Goal: Task Accomplishment & Management: Manage account settings

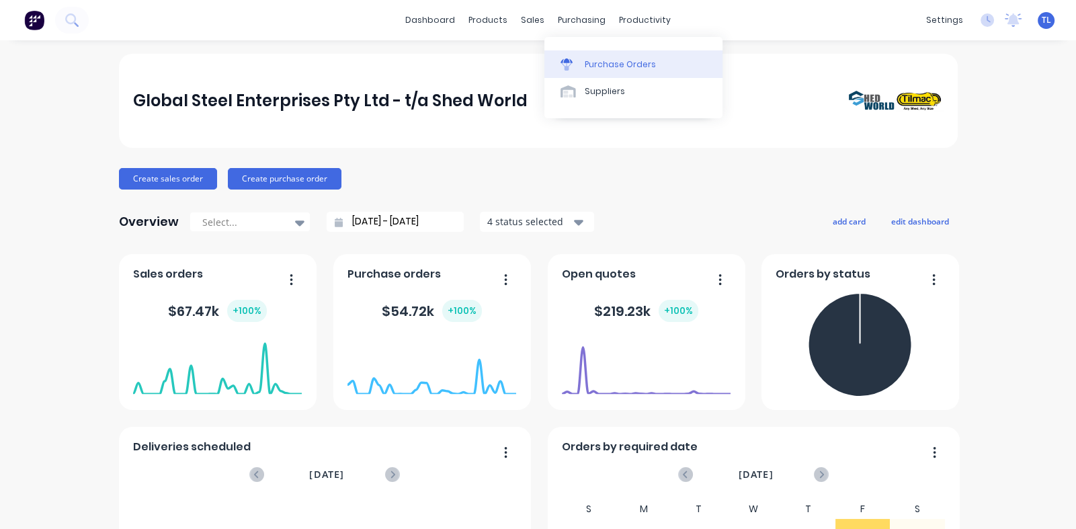
click at [600, 68] on div "Purchase Orders" at bounding box center [620, 64] width 71 height 12
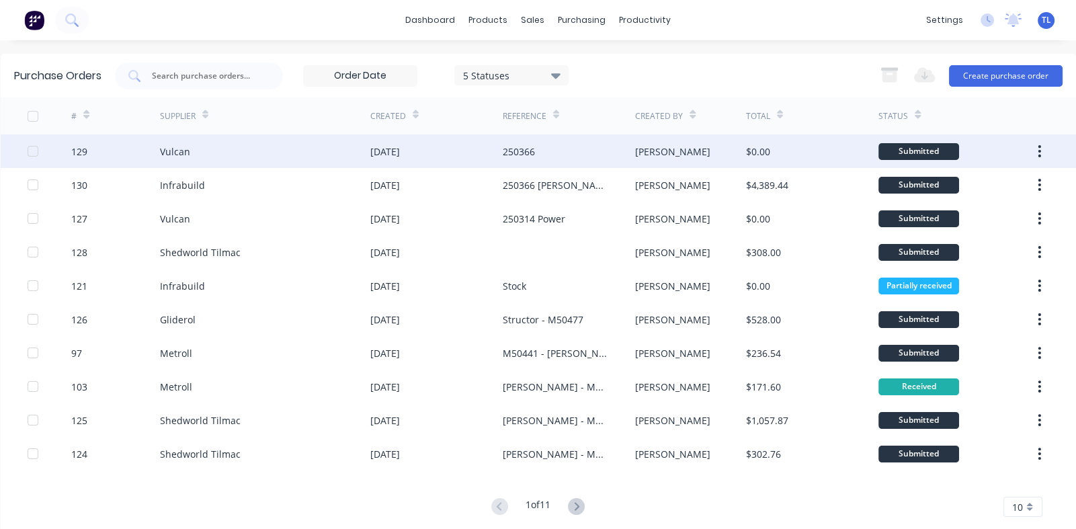
click at [398, 146] on div "[DATE]" at bounding box center [385, 151] width 30 height 14
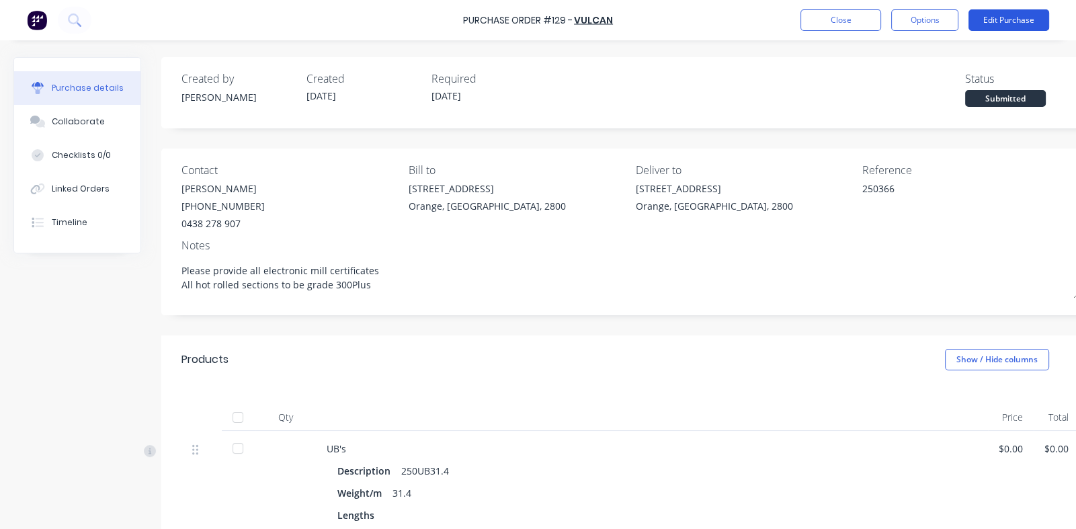
click at [1018, 19] on button "Edit Purchase" at bounding box center [1008, 20] width 81 height 22
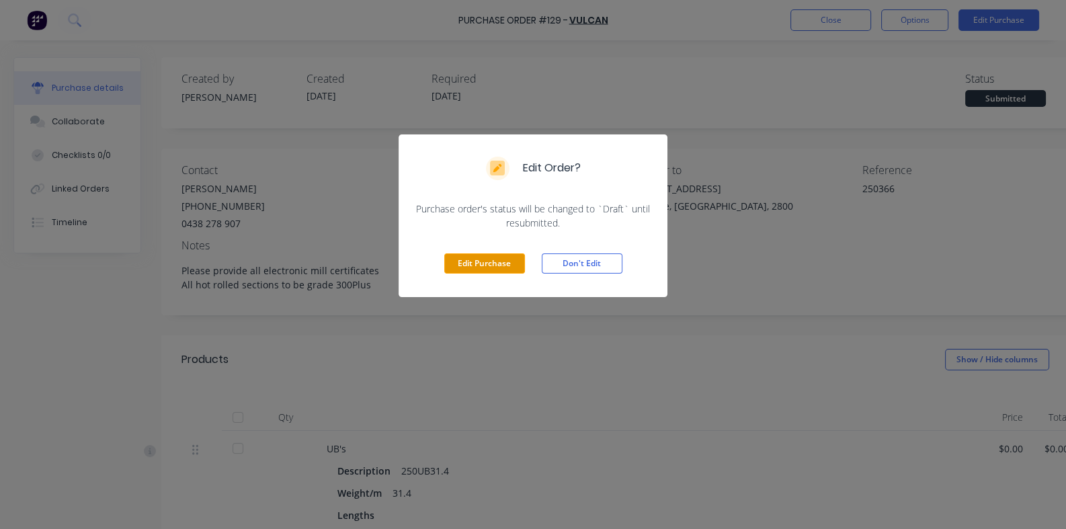
click at [483, 261] on button "Edit Purchase" at bounding box center [484, 263] width 81 height 20
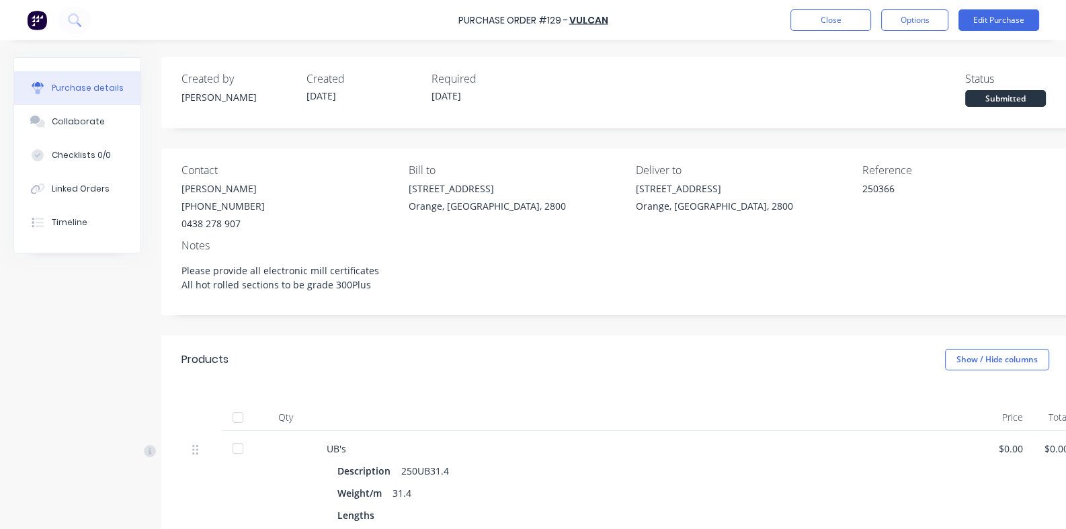
type textarea "x"
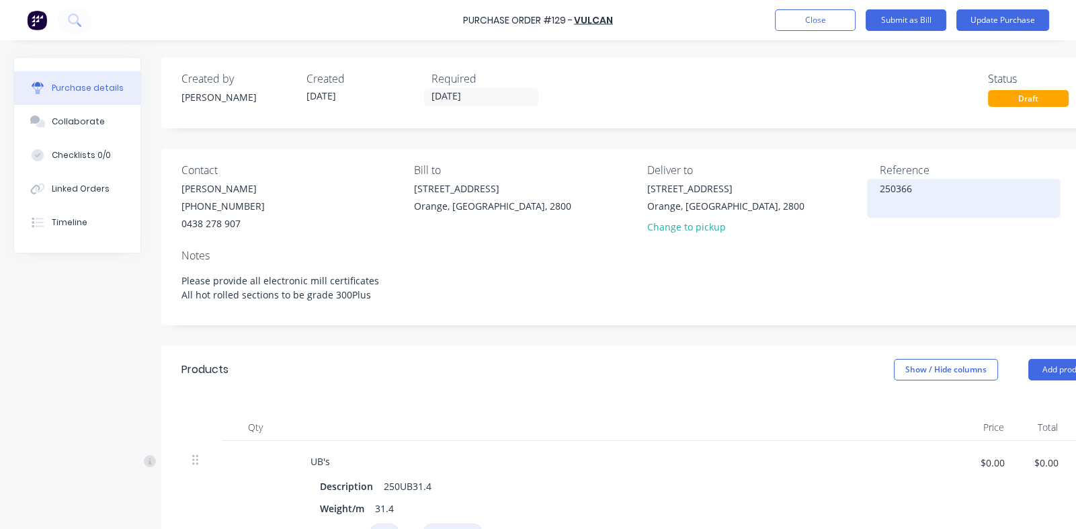
click at [922, 191] on textarea "250366" at bounding box center [964, 196] width 168 height 30
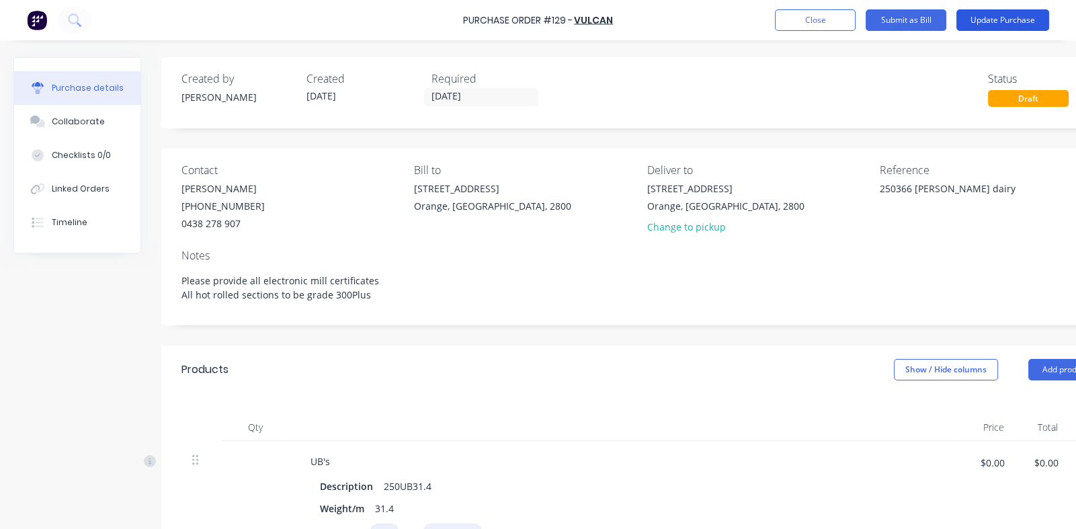
type textarea "250366 Skinner's dairy"
type textarea "x"
type textarea "250366 Skinner's dairy"
click at [990, 17] on button "Update Purchase" at bounding box center [1002, 20] width 93 height 22
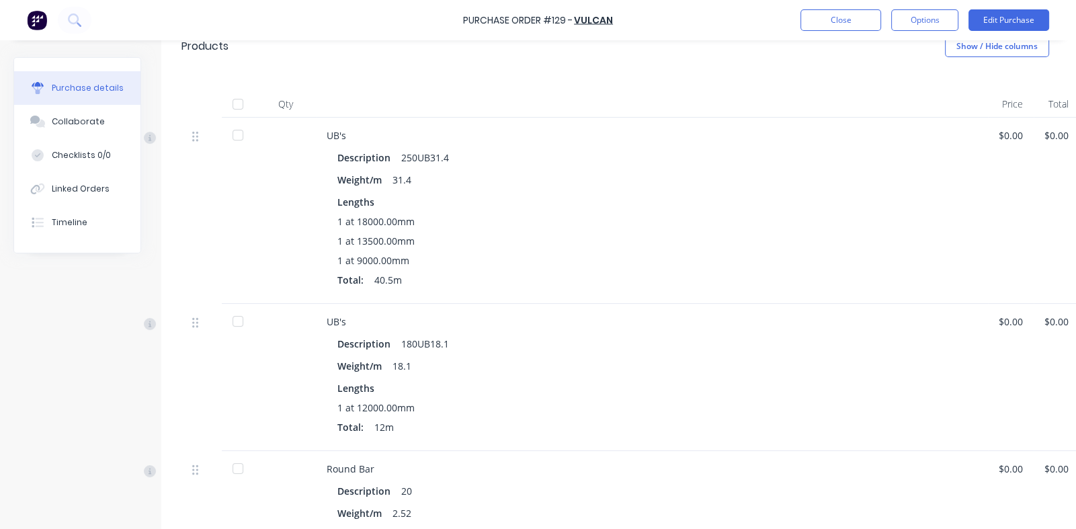
scroll to position [314, 0]
click at [857, 17] on button "Close" at bounding box center [840, 20] width 81 height 22
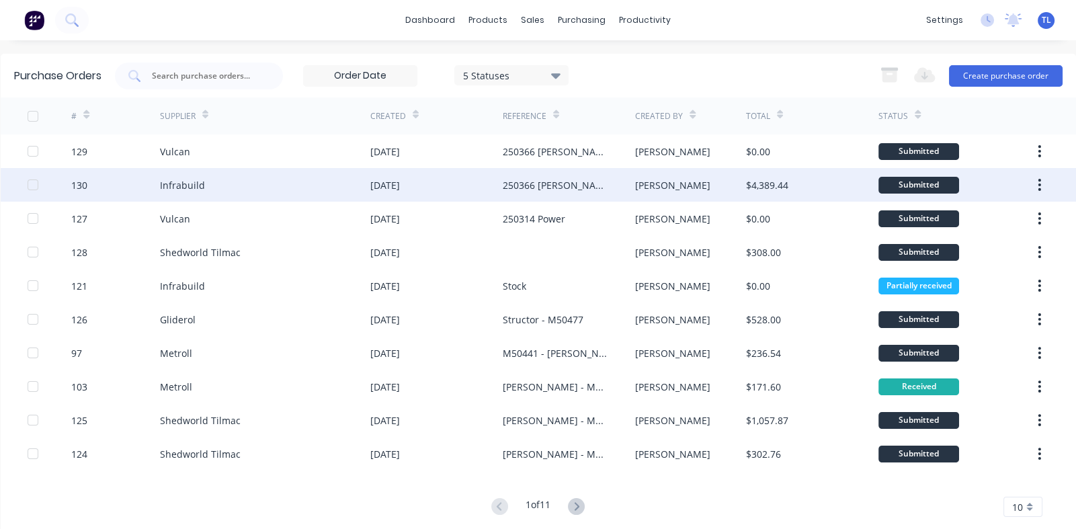
click at [520, 192] on div "250366 Skinner" at bounding box center [556, 185] width 106 height 14
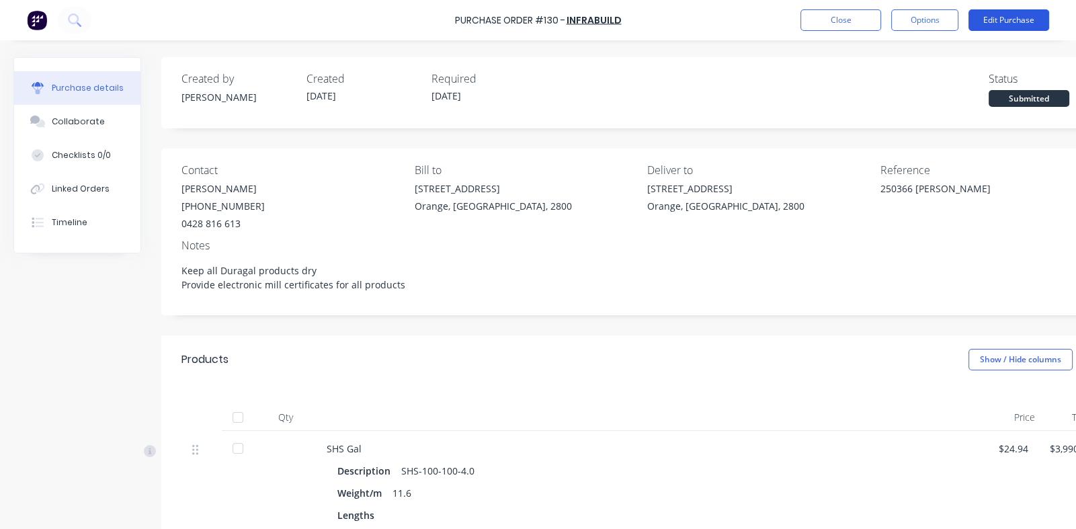
click at [991, 15] on button "Edit Purchase" at bounding box center [1008, 20] width 81 height 22
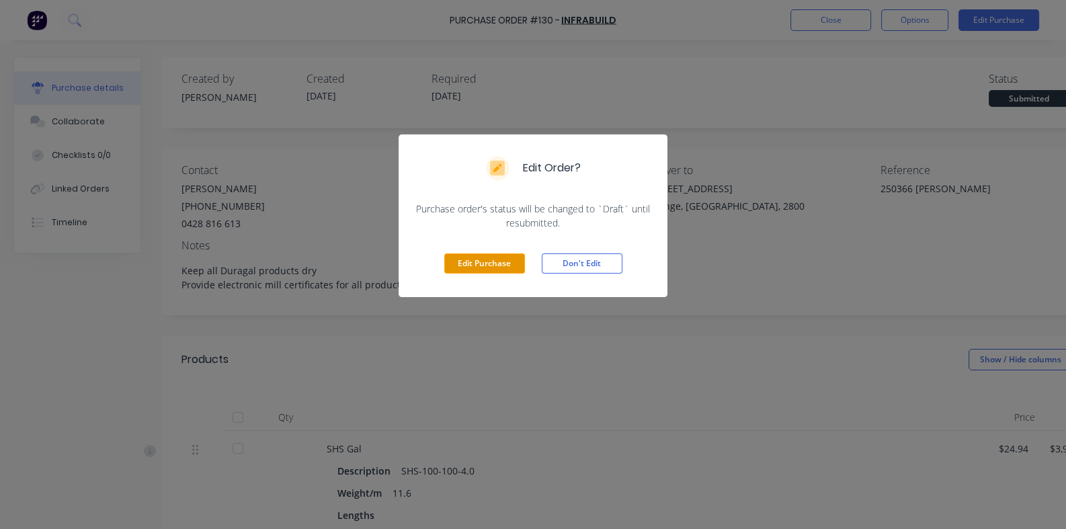
click at [487, 266] on button "Edit Purchase" at bounding box center [484, 263] width 81 height 20
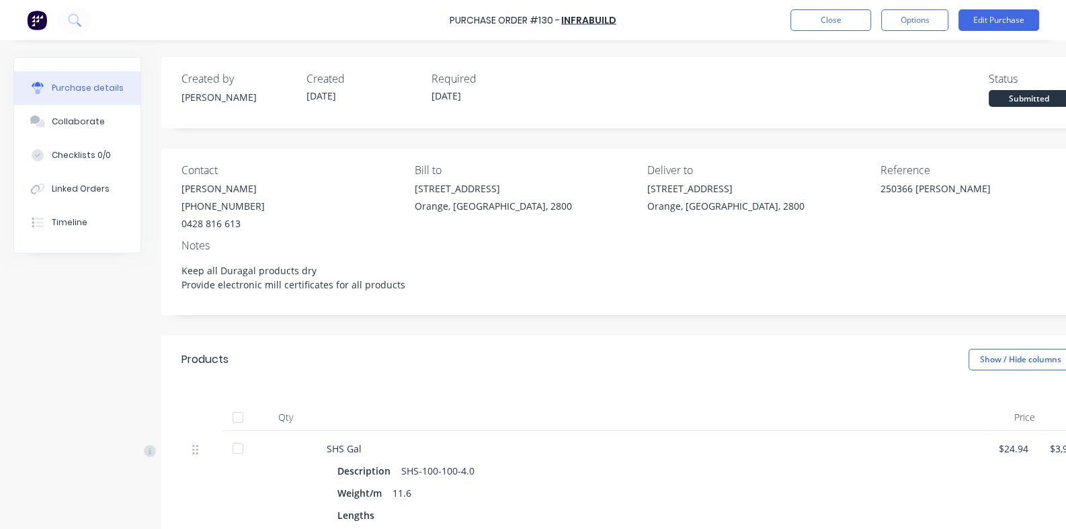
type textarea "x"
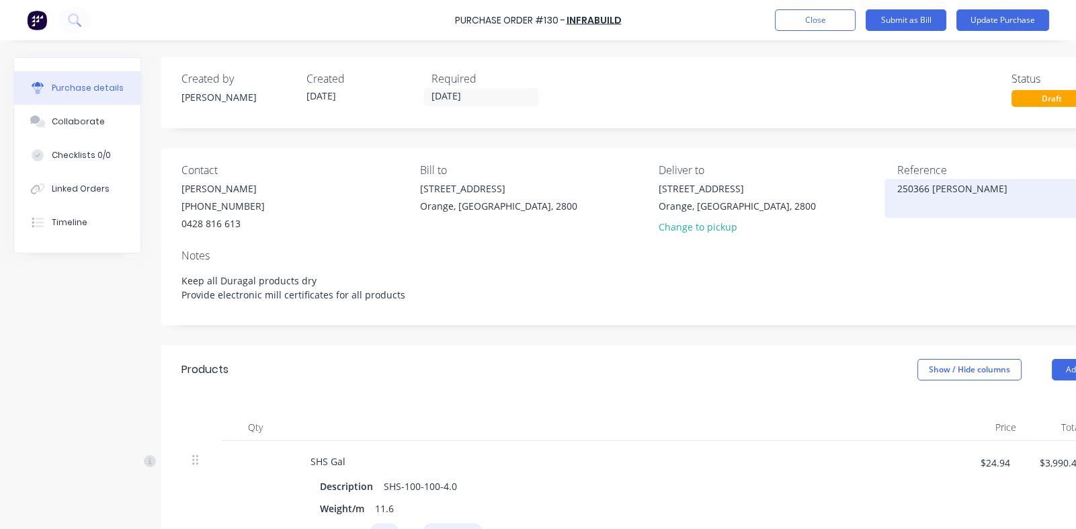
click at [977, 190] on textarea "250366 Skinner" at bounding box center [981, 196] width 168 height 30
type textarea "250366 Skinner's Dair"
type textarea "x"
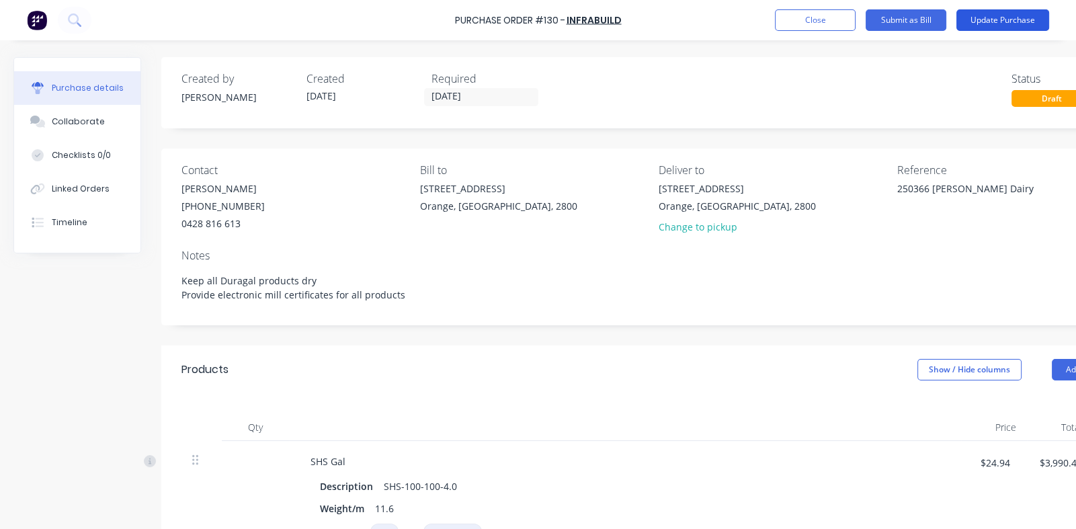
type textarea "250366 Skinner's Dairy"
type textarea "x"
type textarea "250366 Skinner's Dairy"
click at [998, 17] on button "Update Purchase" at bounding box center [1002, 20] width 93 height 22
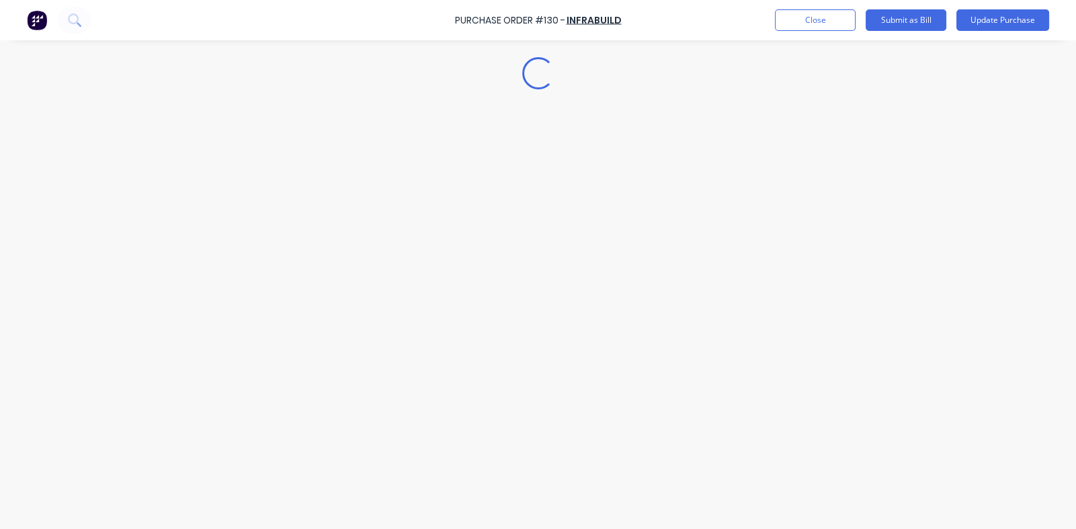
type textarea "x"
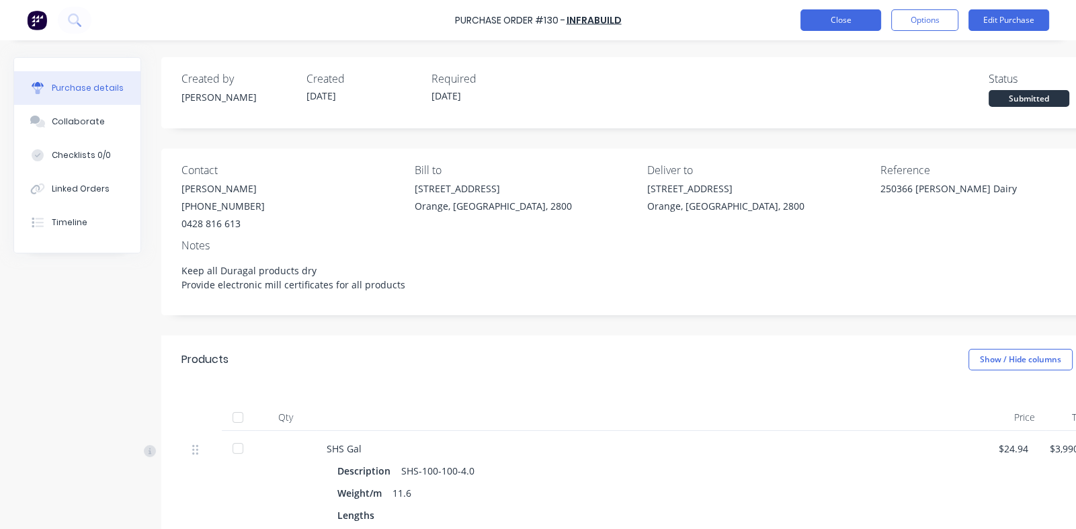
click at [839, 20] on button "Close" at bounding box center [840, 20] width 81 height 22
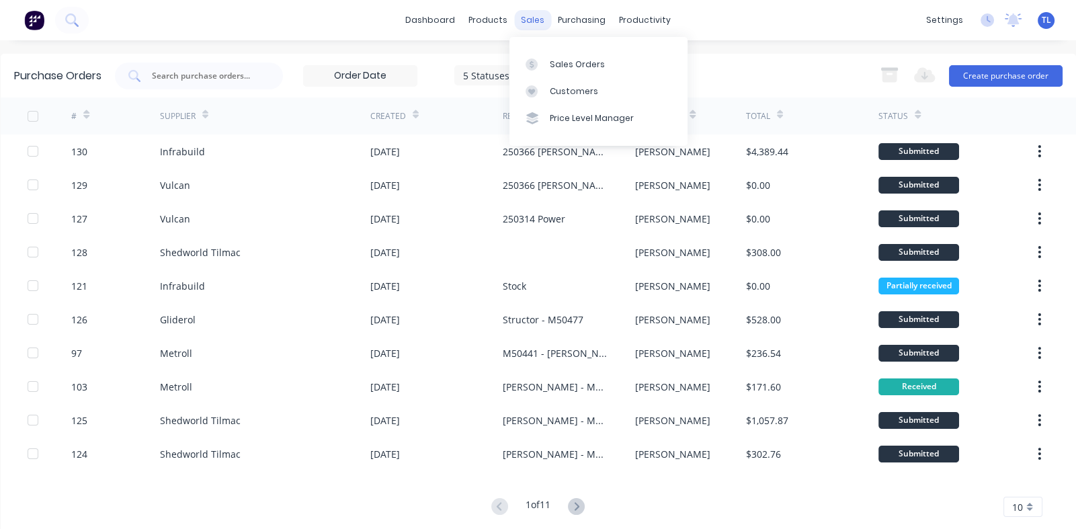
click at [532, 17] on div "sales" at bounding box center [532, 20] width 37 height 20
click at [561, 65] on div "Sales Orders" at bounding box center [577, 64] width 55 height 12
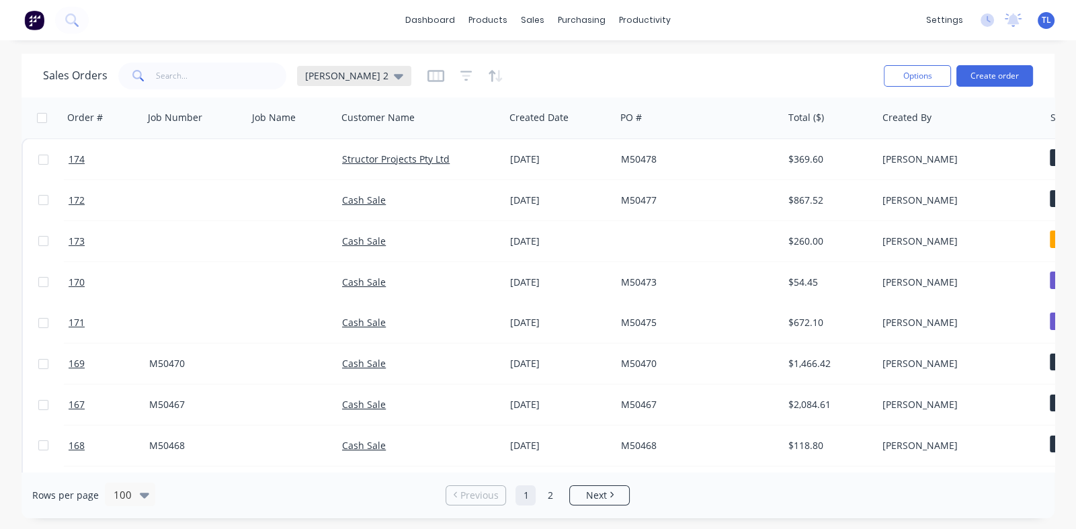
click at [394, 77] on icon at bounding box center [398, 76] width 9 height 5
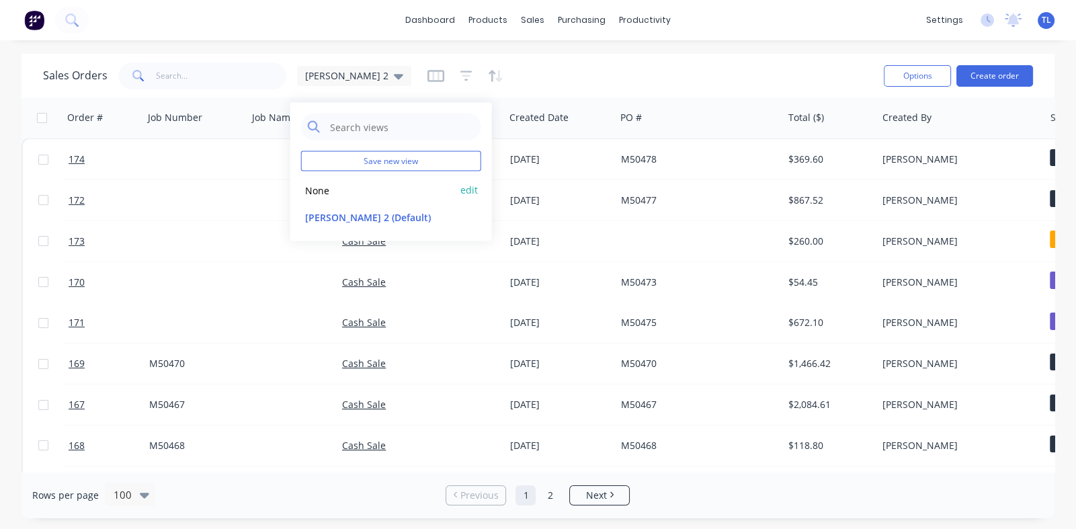
click at [333, 188] on button "None" at bounding box center [377, 189] width 153 height 15
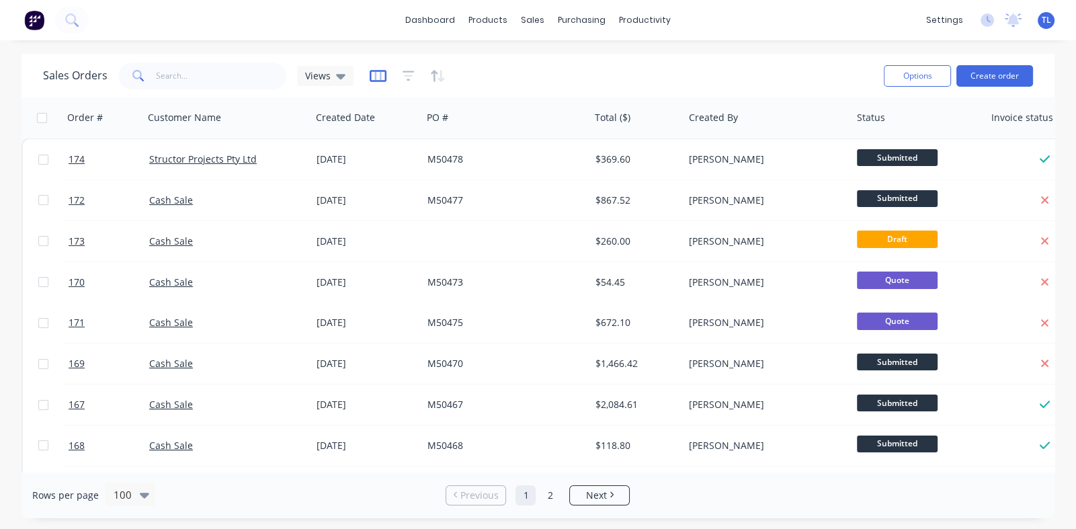
click at [376, 79] on icon "button" at bounding box center [378, 75] width 17 height 13
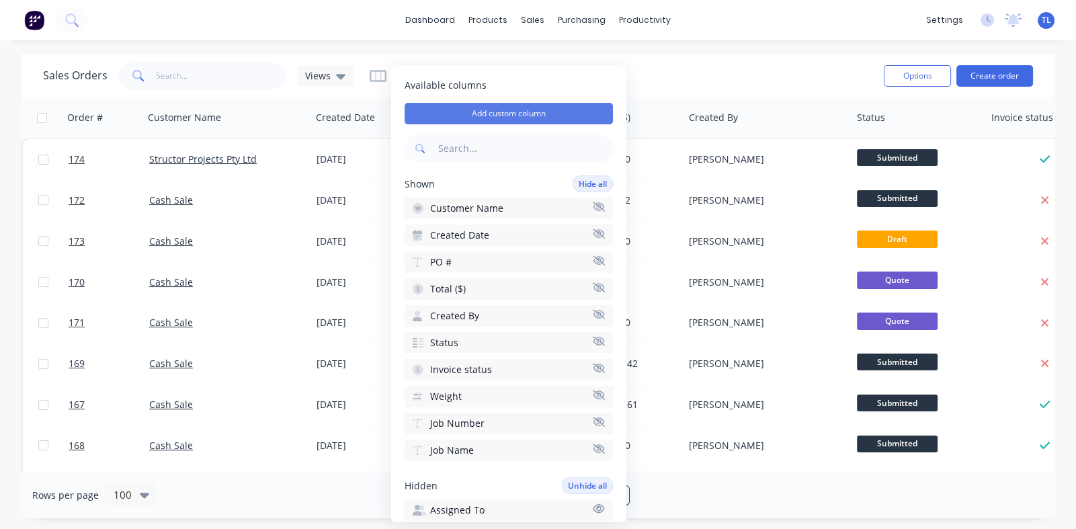
click at [503, 112] on button "Add custom column" at bounding box center [509, 114] width 208 height 22
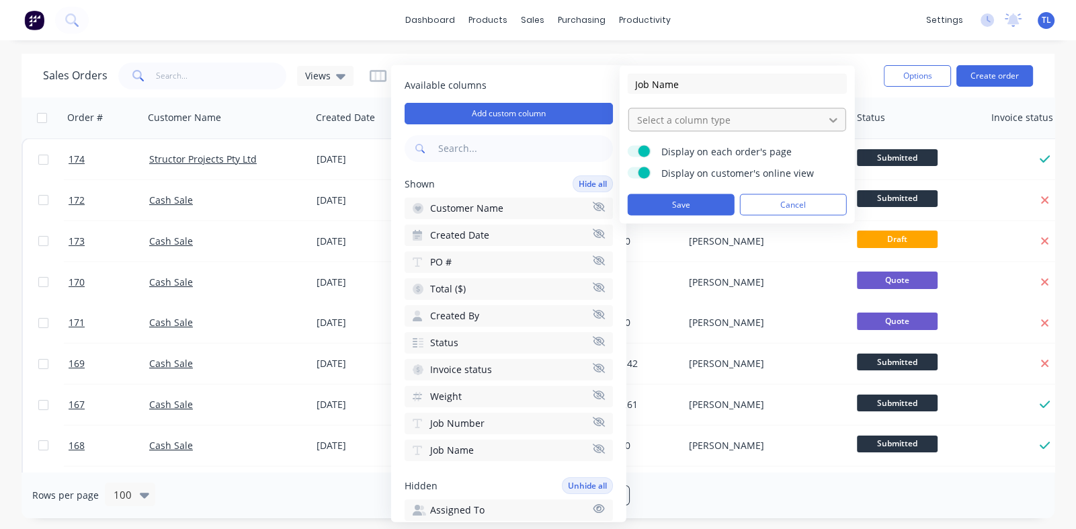
type input "Job Name"
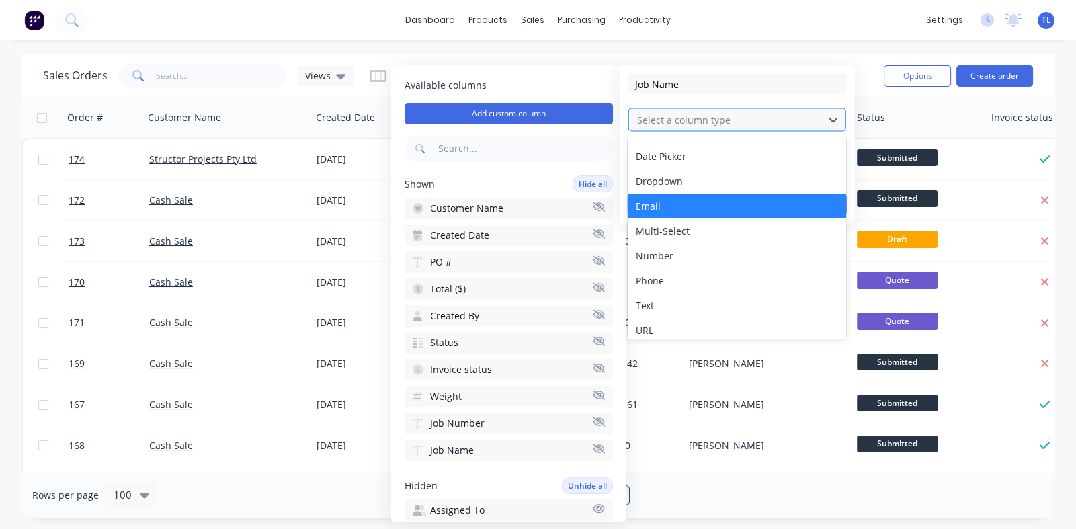
scroll to position [77, 0]
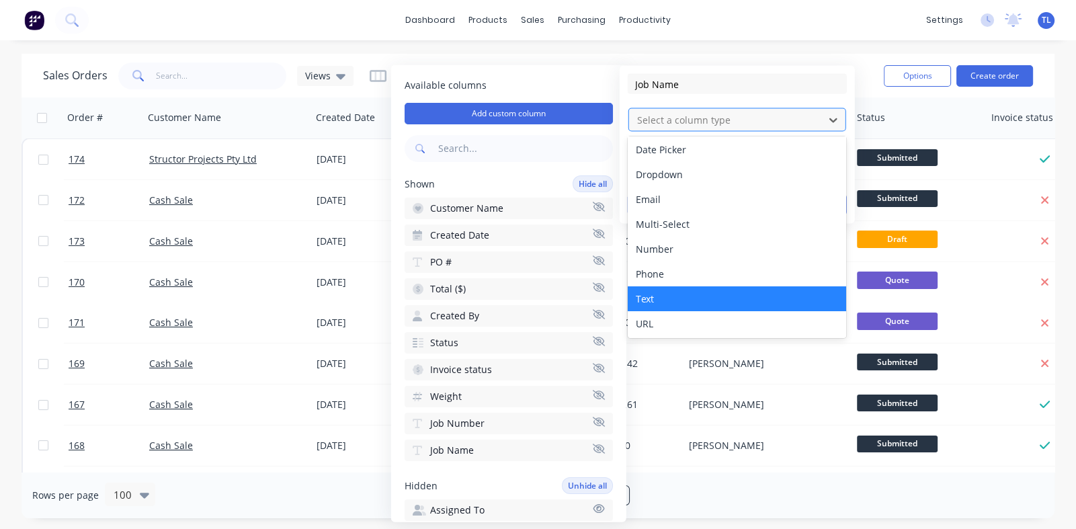
click at [672, 298] on div "Text" at bounding box center [737, 298] width 218 height 25
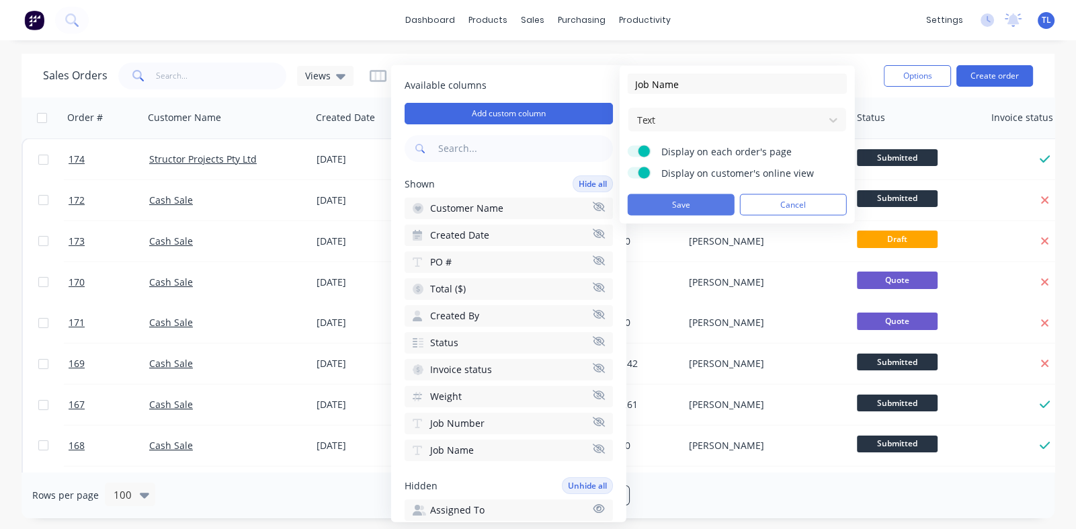
click at [675, 204] on button "Save" at bounding box center [681, 205] width 107 height 22
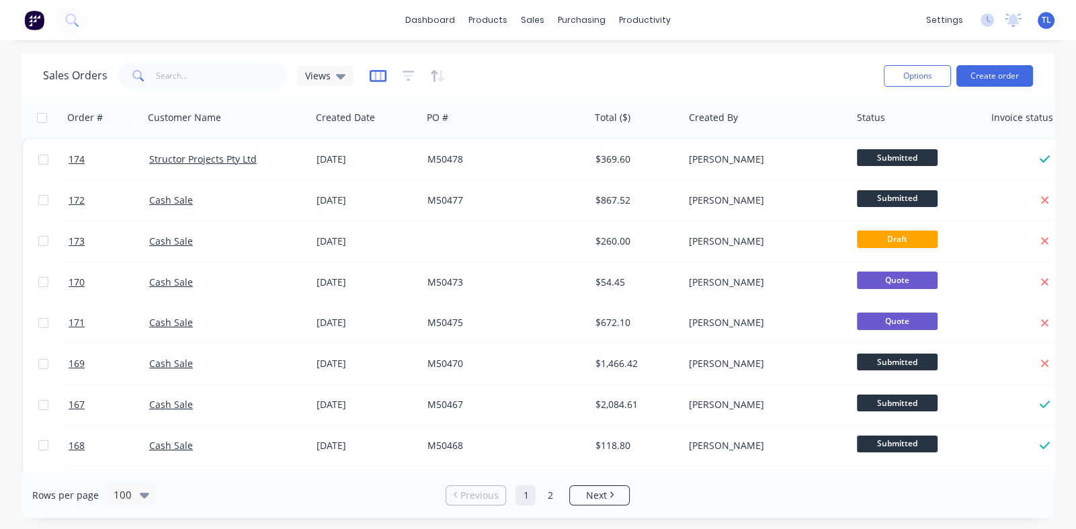
click at [376, 75] on icon "button" at bounding box center [378, 75] width 17 height 13
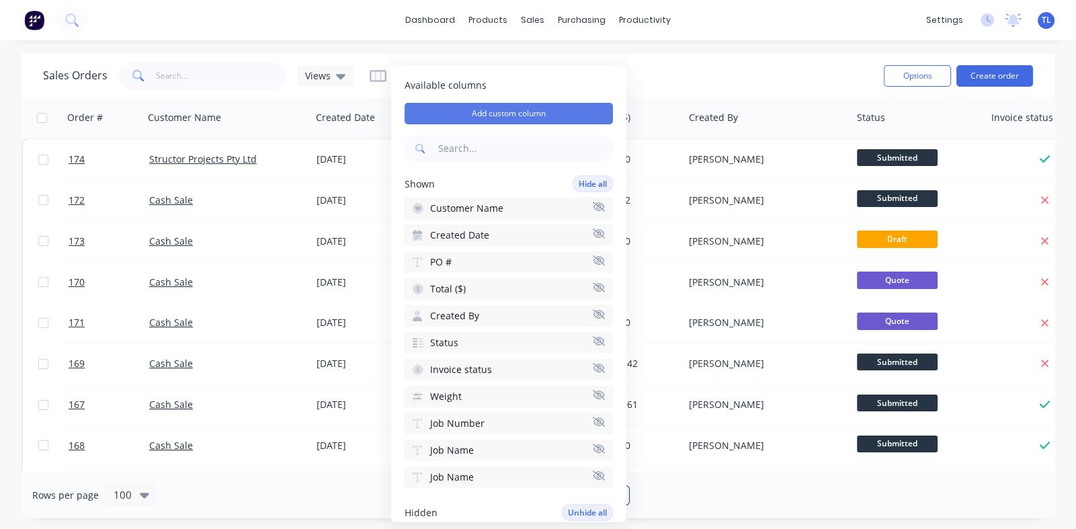
click at [495, 116] on button "Add custom column" at bounding box center [509, 114] width 208 height 22
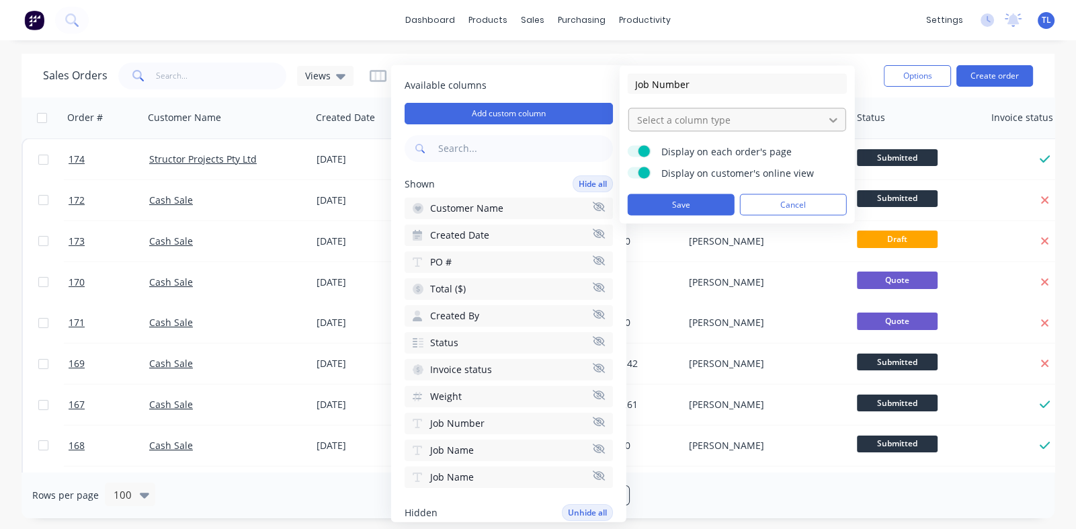
type input "Job Number"
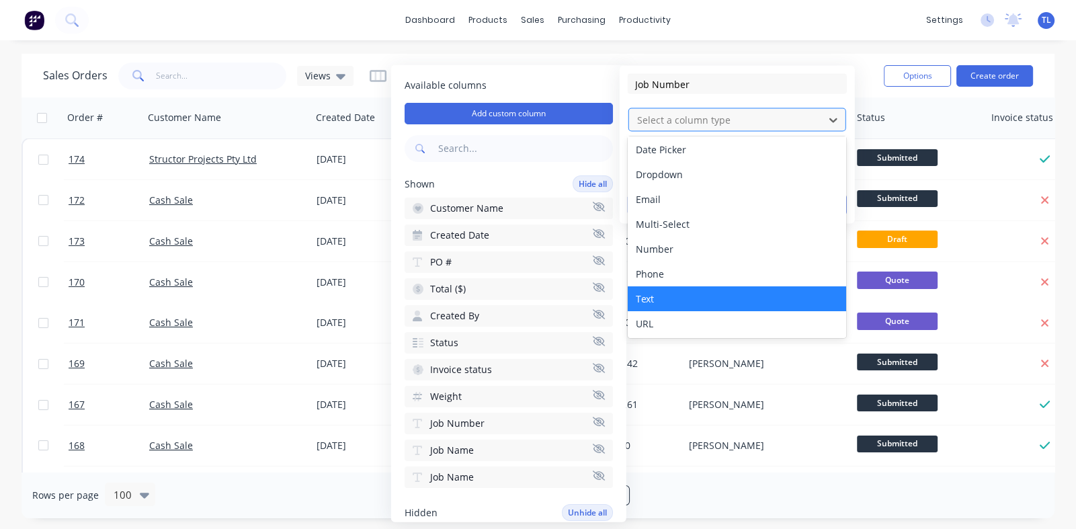
click at [652, 296] on div "Text" at bounding box center [737, 298] width 218 height 25
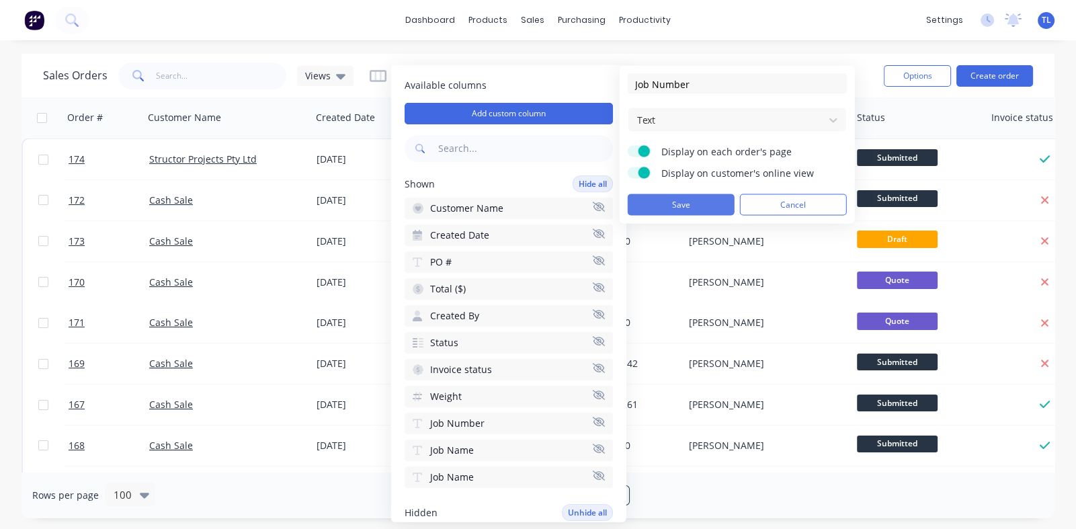
drag, startPoint x: 669, startPoint y: 201, endPoint x: 672, endPoint y: 210, distance: 9.1
click at [669, 200] on button "Save" at bounding box center [681, 205] width 107 height 22
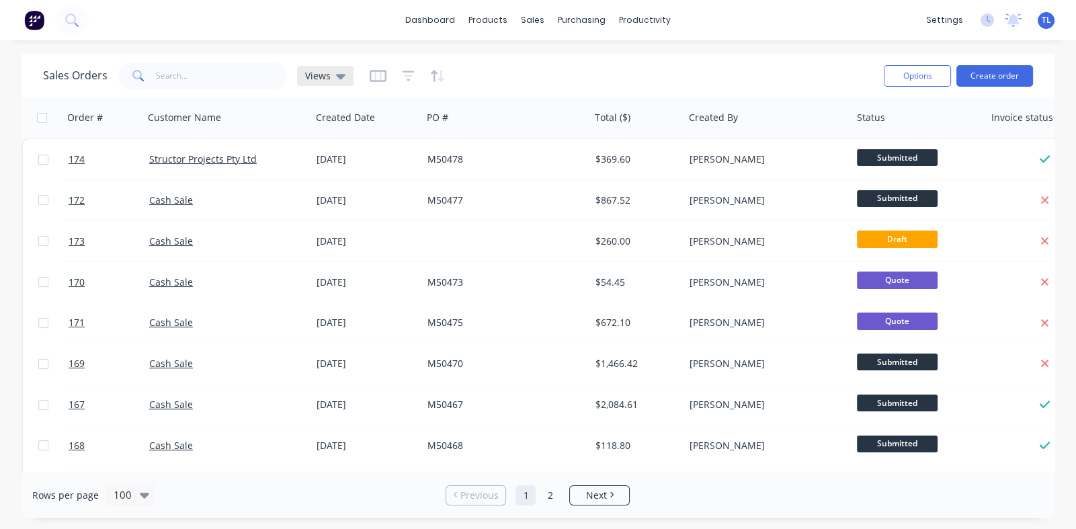
click at [339, 74] on icon at bounding box center [340, 76] width 9 height 15
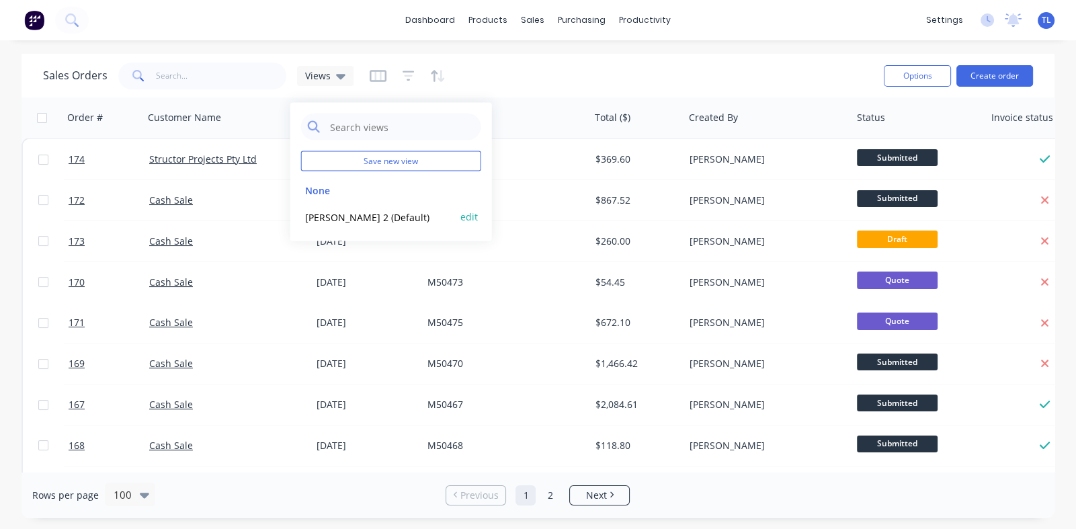
click at [343, 214] on button "Tim 2 (Default)" at bounding box center [377, 216] width 153 height 15
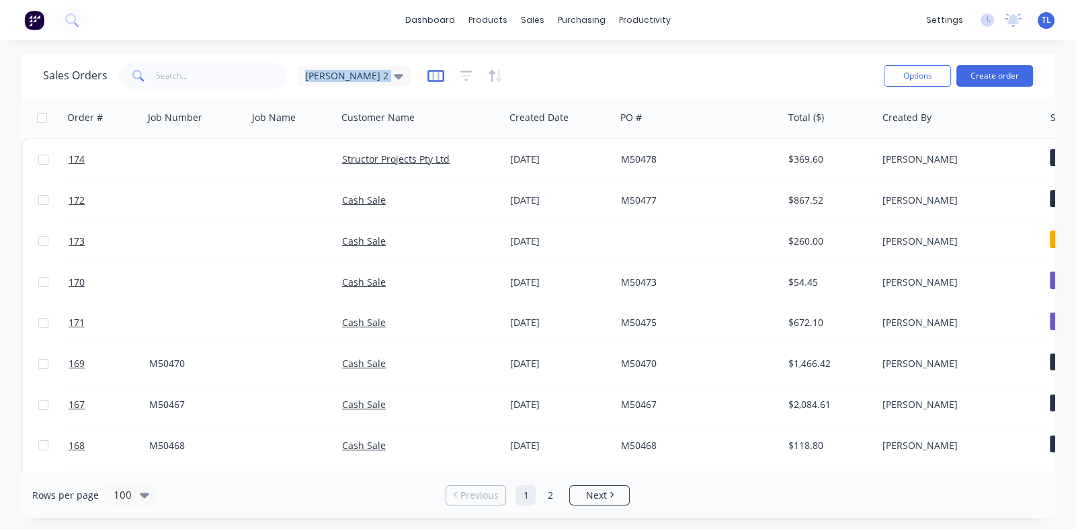
click at [427, 78] on icon "button" at bounding box center [435, 75] width 17 height 13
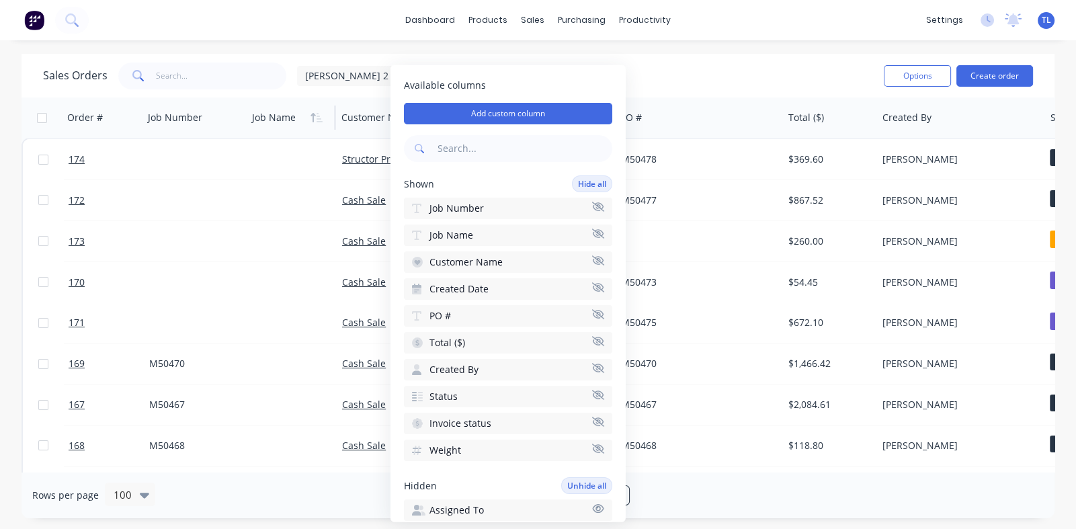
click at [276, 120] on div at bounding box center [289, 117] width 75 height 27
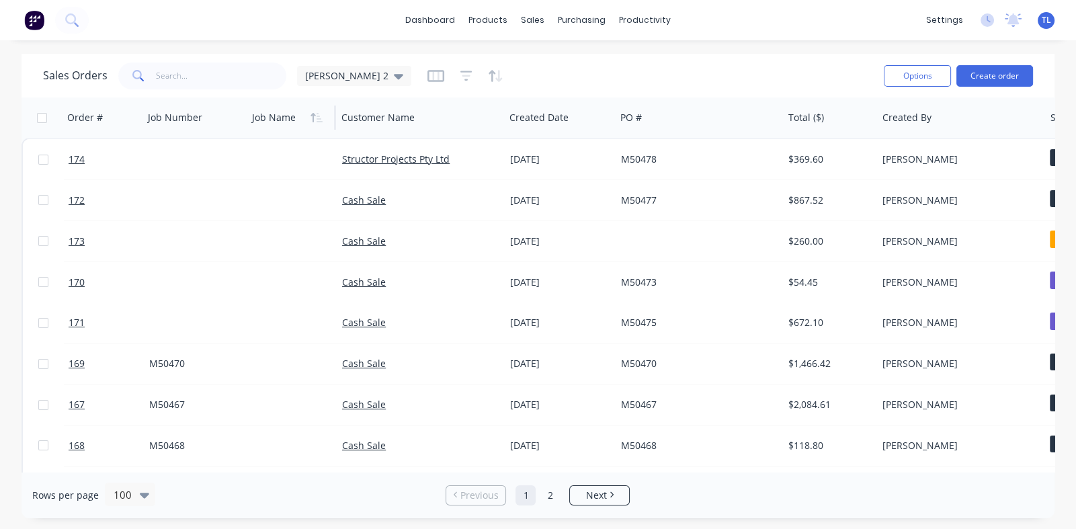
click at [293, 125] on div at bounding box center [289, 117] width 75 height 27
click at [907, 78] on button "Options" at bounding box center [917, 76] width 67 height 22
click at [761, 77] on div "Sales Orders Tim 2" at bounding box center [458, 75] width 830 height 33
click at [394, 75] on icon at bounding box center [398, 76] width 9 height 5
click at [427, 74] on icon "button" at bounding box center [435, 75] width 17 height 13
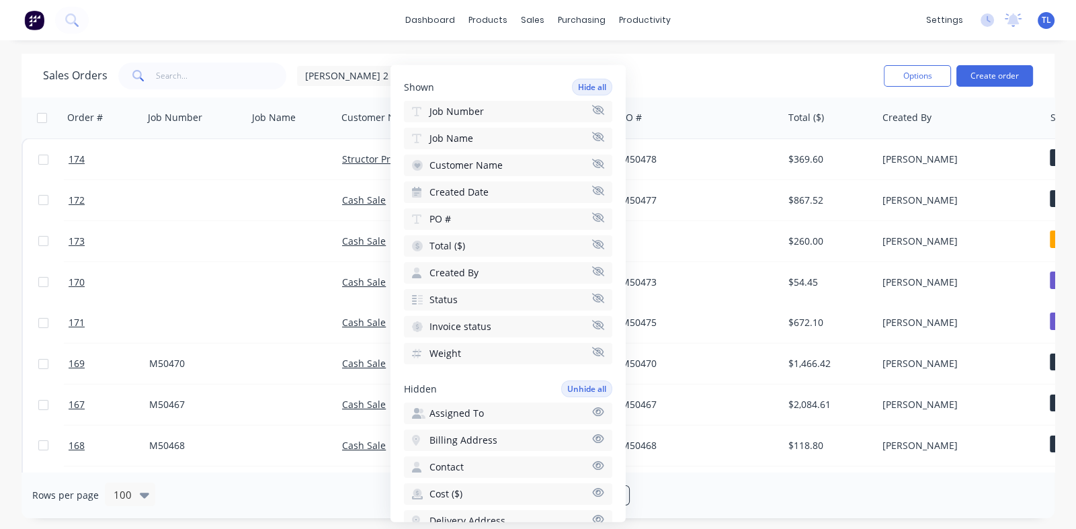
scroll to position [30, 0]
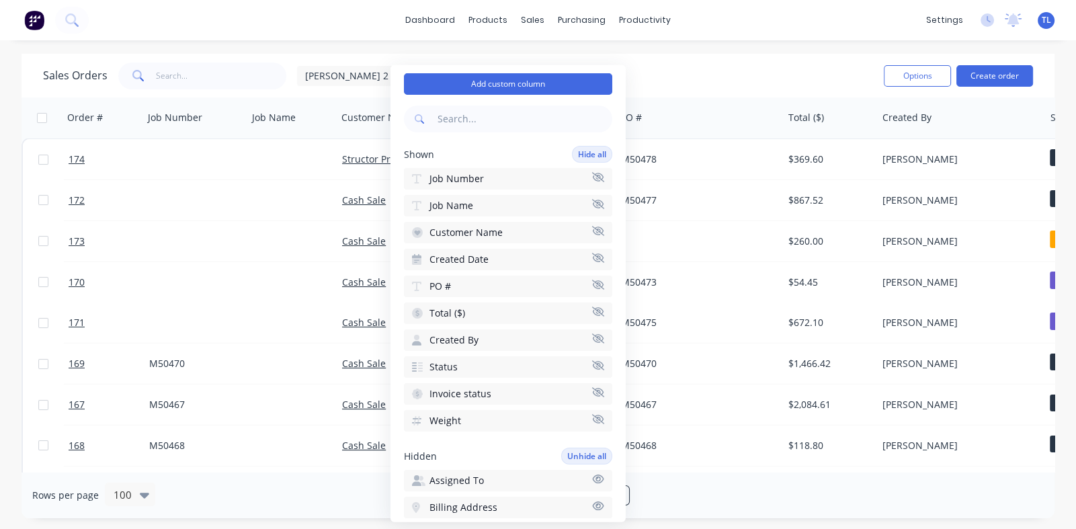
click at [592, 175] on icon "button" at bounding box center [598, 177] width 12 height 10
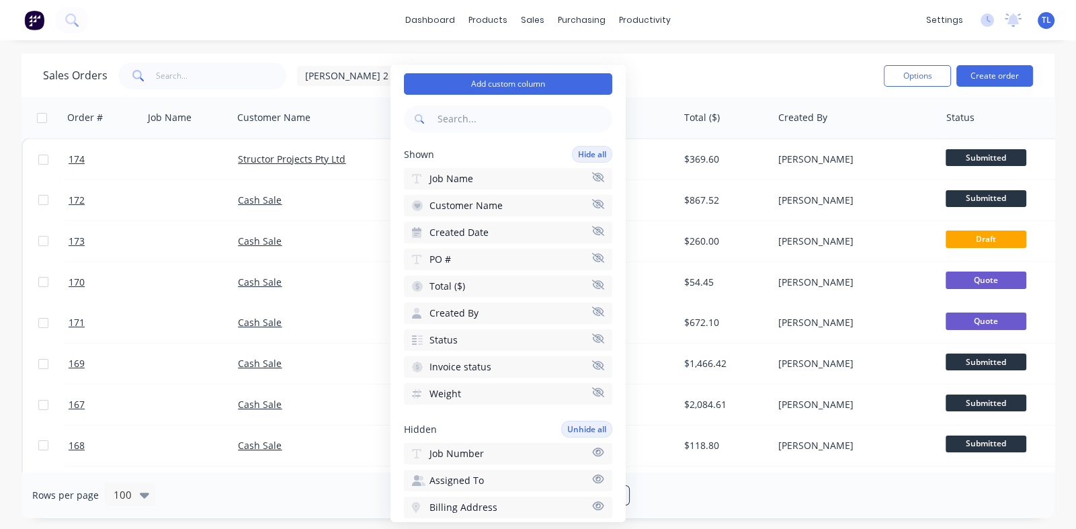
click at [592, 201] on icon "button" at bounding box center [598, 203] width 12 height 9
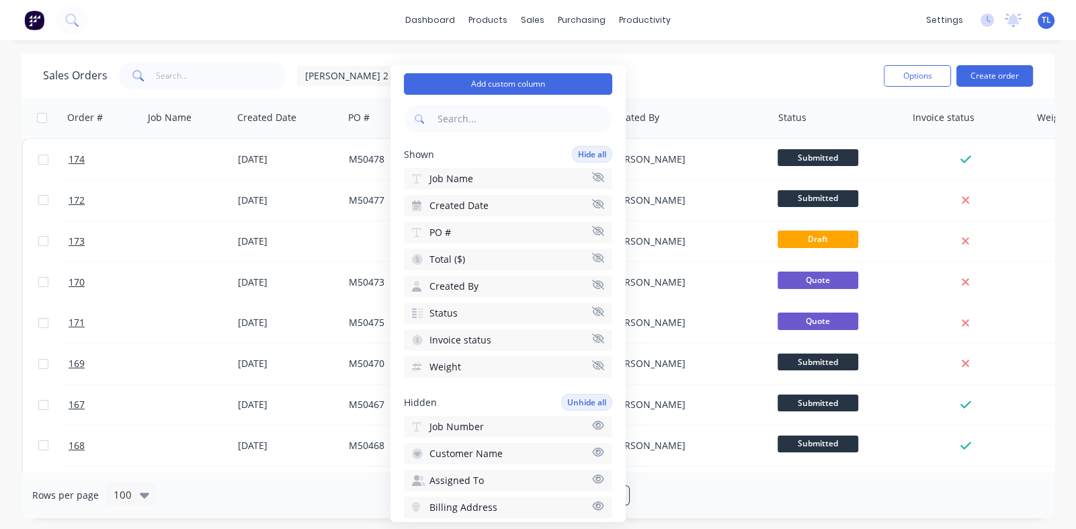
click at [592, 178] on icon "button" at bounding box center [598, 177] width 12 height 10
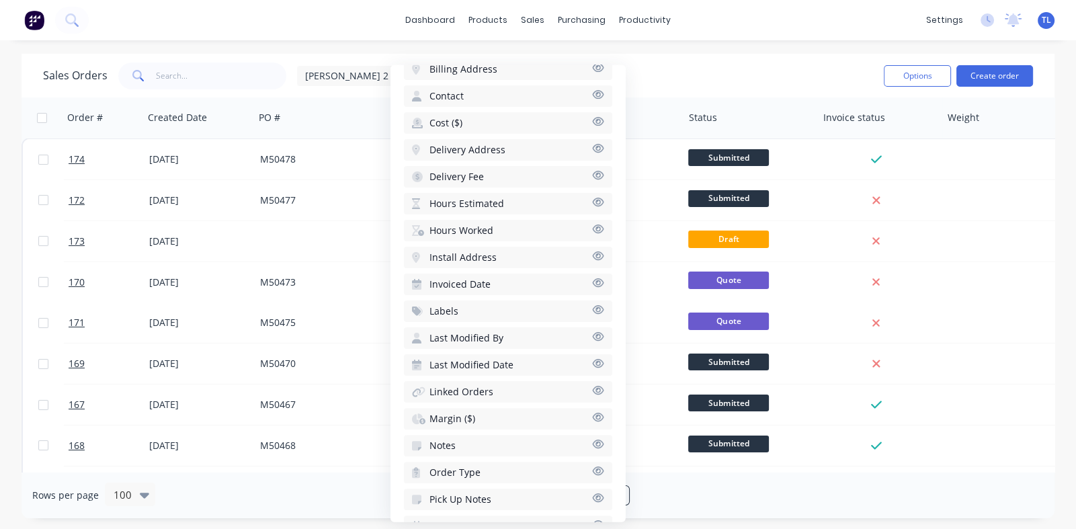
scroll to position [567, 0]
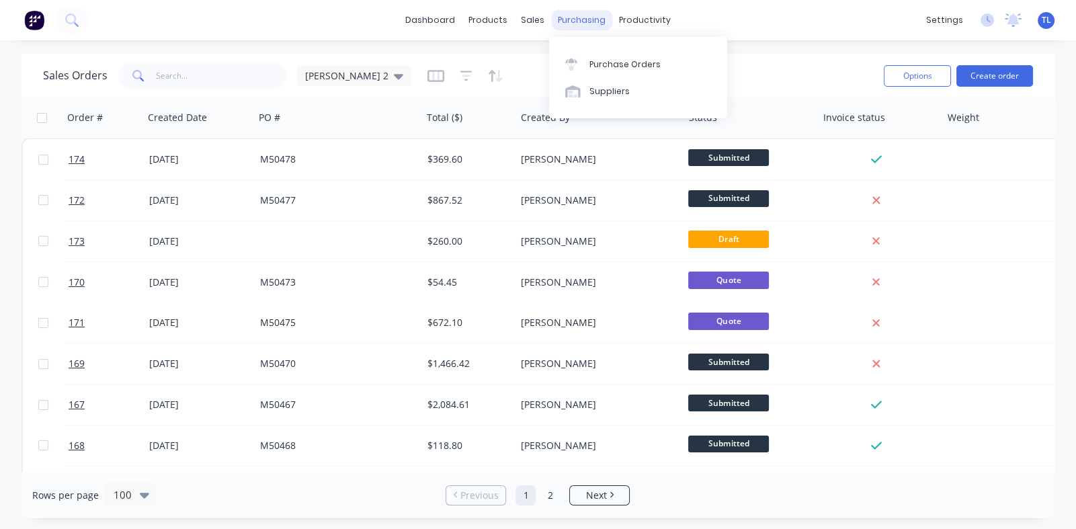
click at [571, 24] on div "purchasing" at bounding box center [581, 20] width 61 height 20
click at [614, 65] on div "Purchase Orders" at bounding box center [624, 64] width 71 height 12
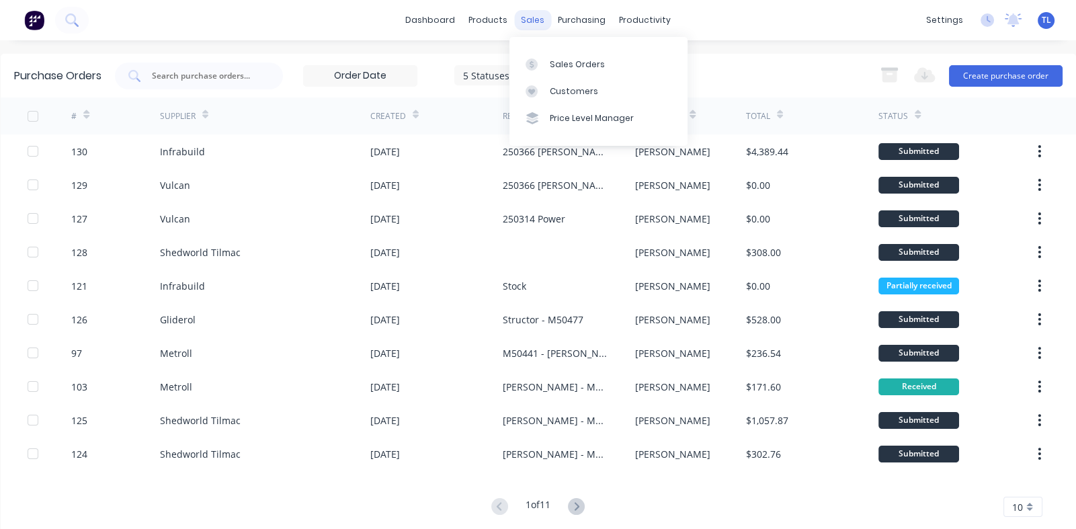
click at [521, 22] on div "sales" at bounding box center [532, 20] width 37 height 20
click at [564, 61] on div "Sales Orders" at bounding box center [577, 64] width 55 height 12
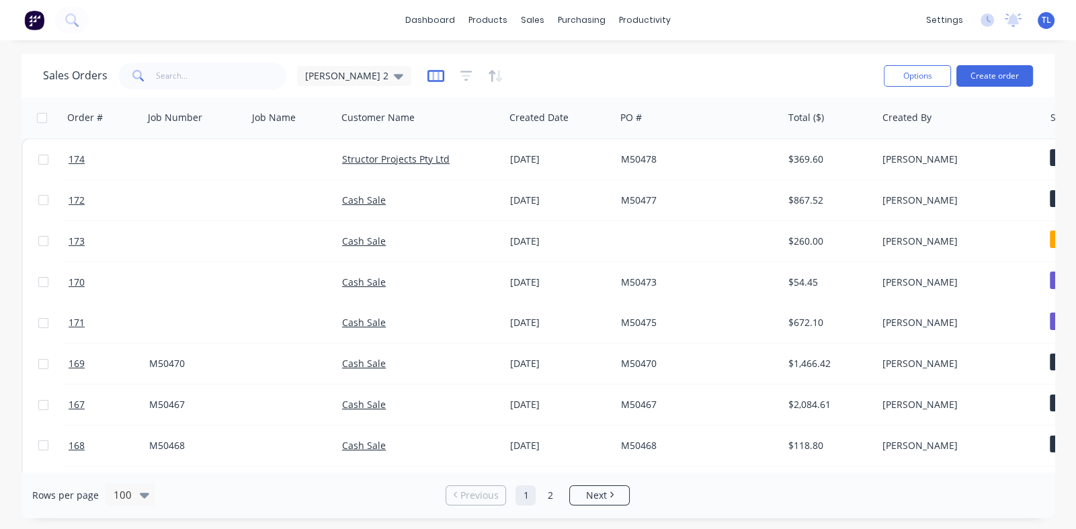
click at [427, 75] on icon "button" at bounding box center [435, 75] width 17 height 13
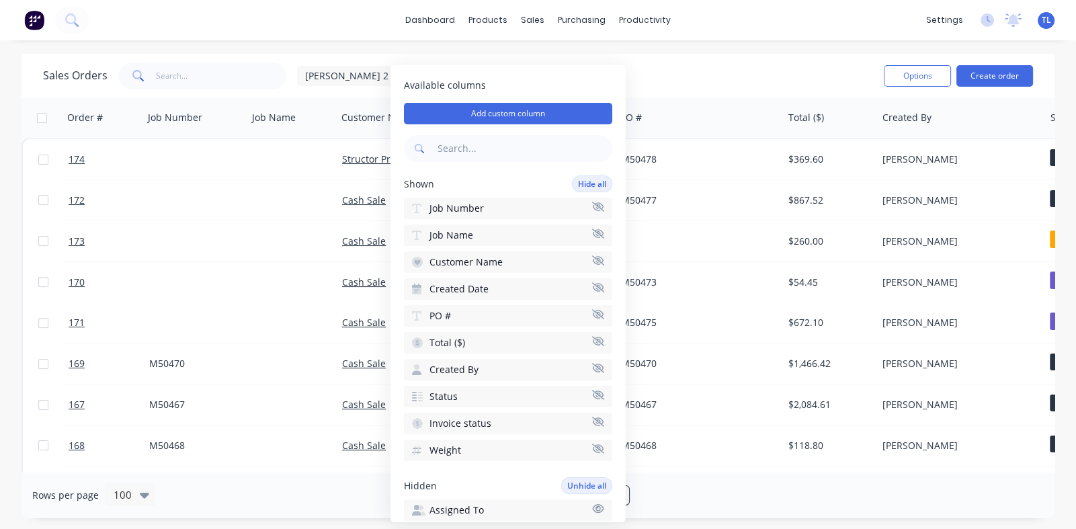
drag, startPoint x: 442, startPoint y: 208, endPoint x: 430, endPoint y: 212, distance: 12.8
click at [430, 212] on span "Job Number" at bounding box center [456, 208] width 54 height 13
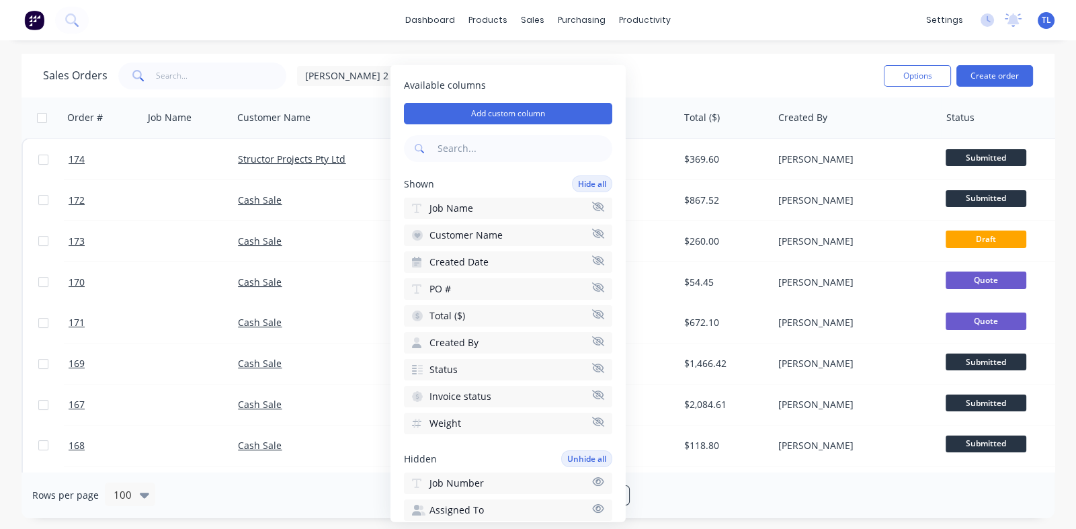
click at [444, 202] on span "Job Name" at bounding box center [451, 208] width 44 height 13
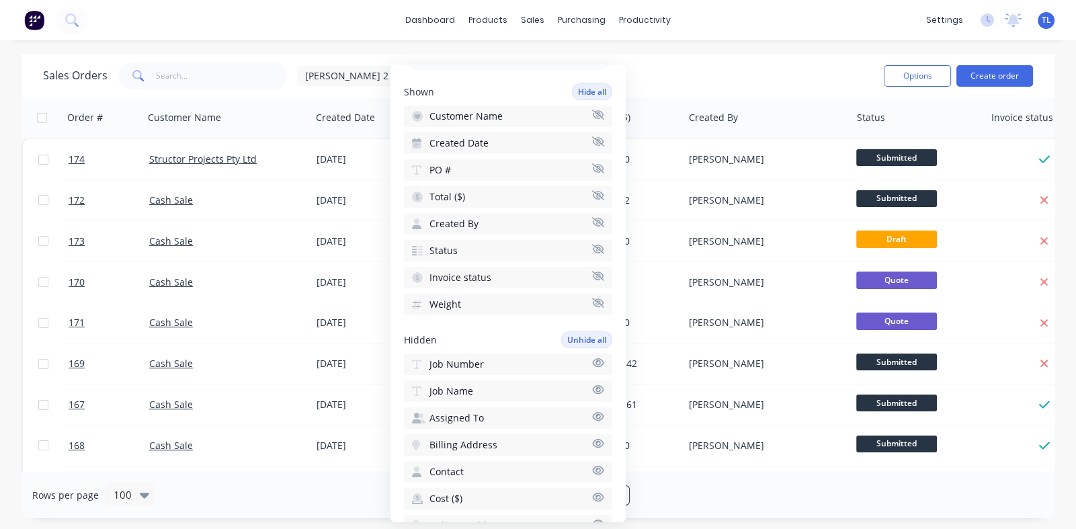
scroll to position [178, 0]
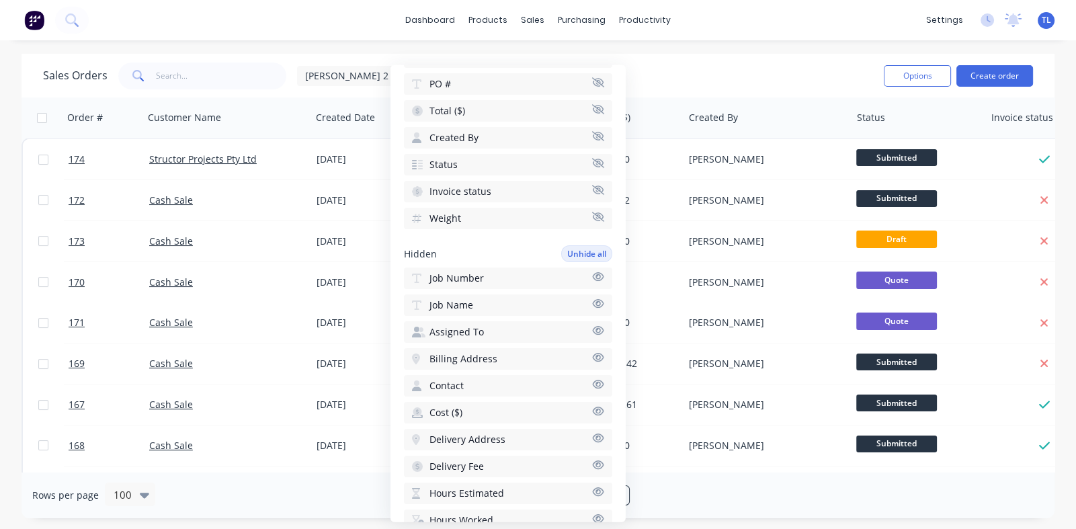
drag, startPoint x: 578, startPoint y: 271, endPoint x: 467, endPoint y: 273, distance: 110.9
click at [467, 273] on span "Job Number" at bounding box center [456, 277] width 54 height 13
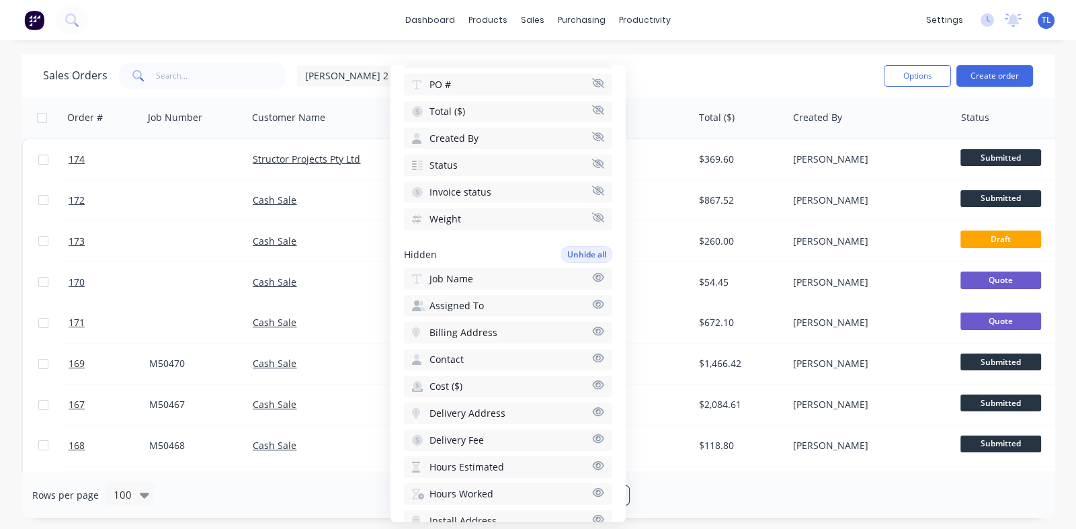
click at [454, 273] on span "Job Name" at bounding box center [451, 278] width 44 height 13
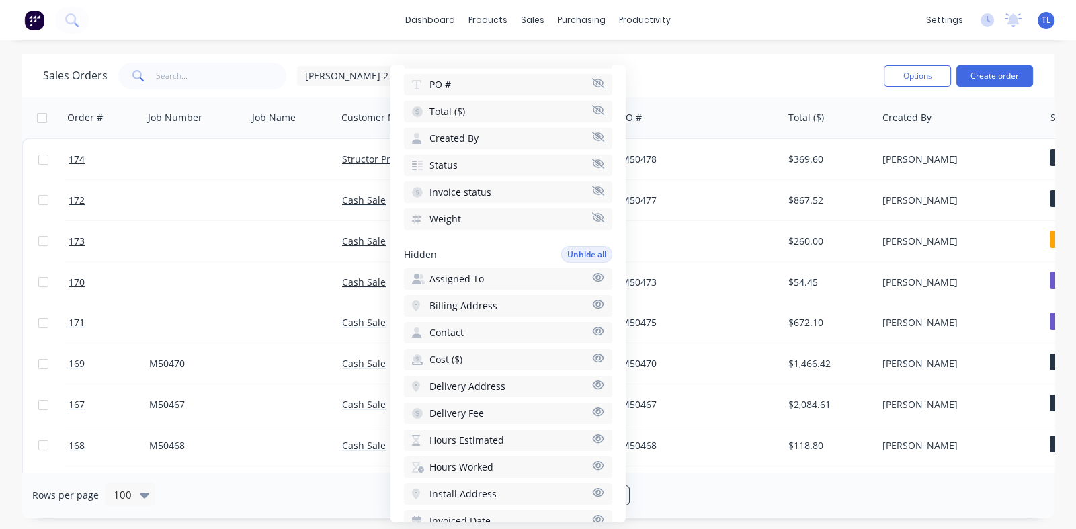
scroll to position [0, 0]
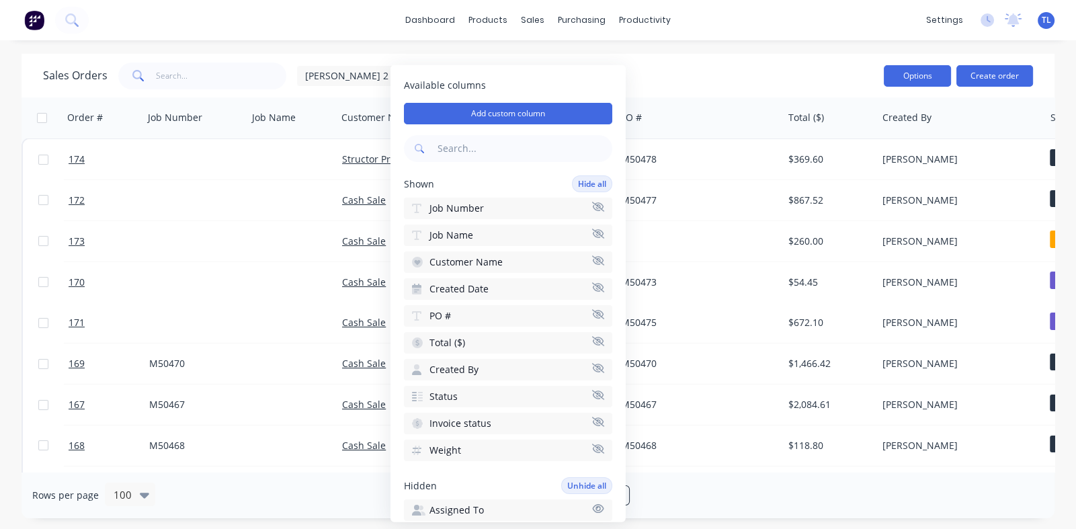
click at [914, 77] on button "Options" at bounding box center [917, 76] width 67 height 22
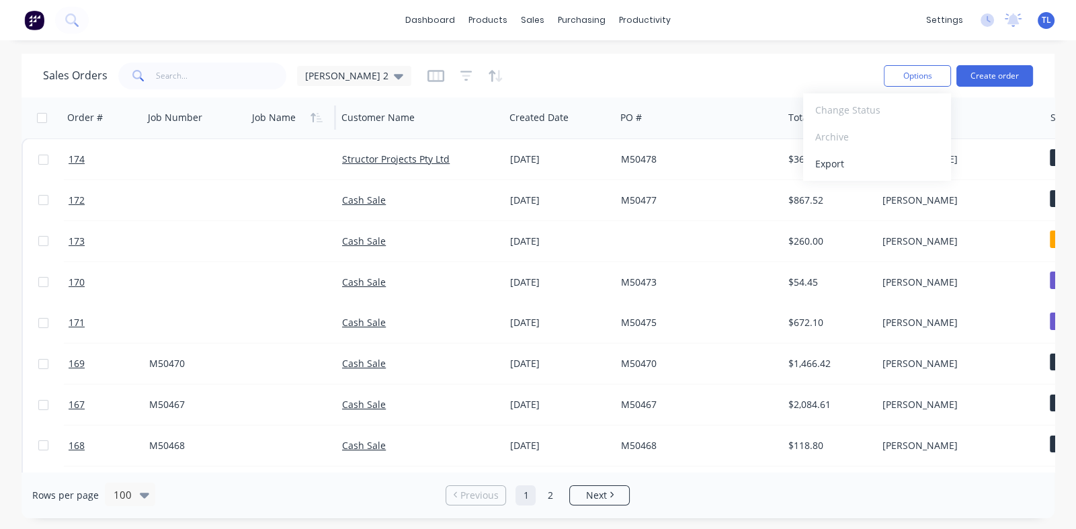
click at [281, 120] on div at bounding box center [289, 117] width 75 height 27
click at [269, 114] on div at bounding box center [289, 117] width 75 height 27
click at [432, 77] on icon "button" at bounding box center [435, 75] width 7 height 9
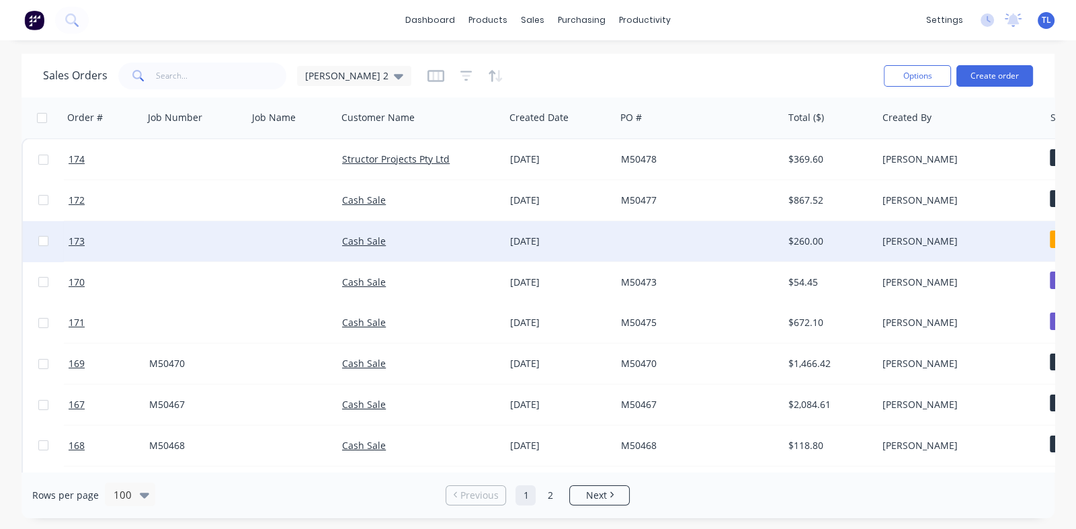
click at [1007, 237] on div "Sam Roberts" at bounding box center [956, 241] width 149 height 13
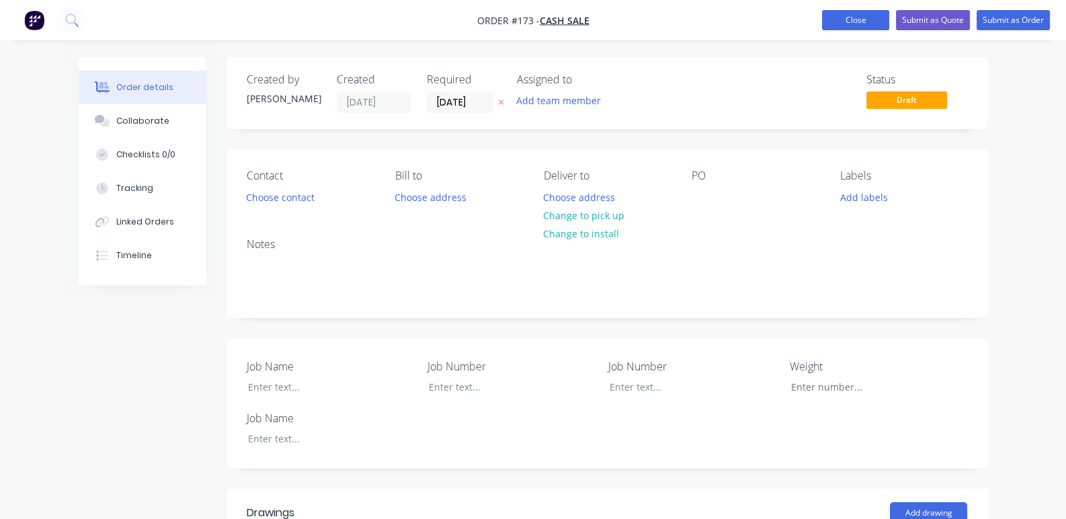
click at [852, 24] on button "Close" at bounding box center [855, 20] width 67 height 20
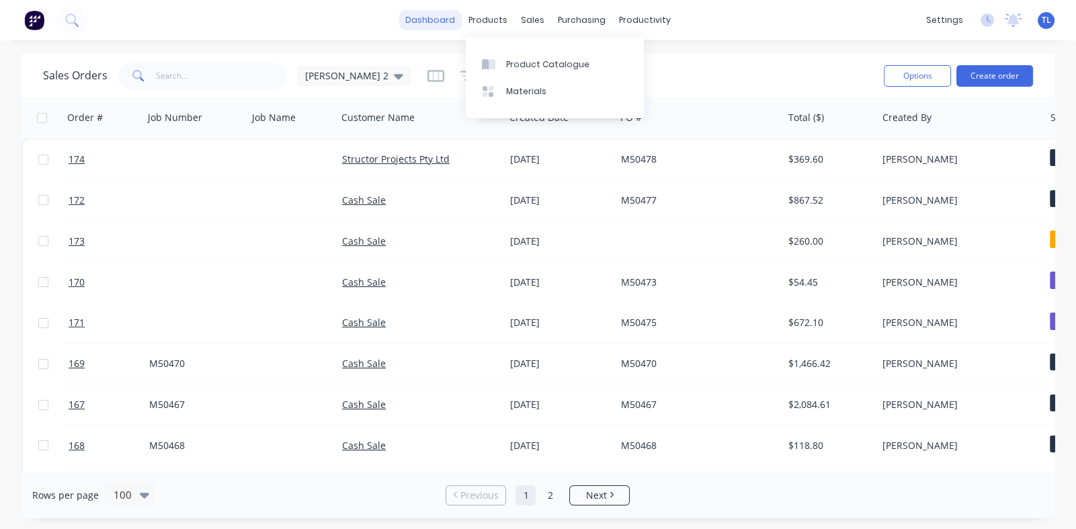
click at [420, 23] on link "dashboard" at bounding box center [429, 20] width 63 height 20
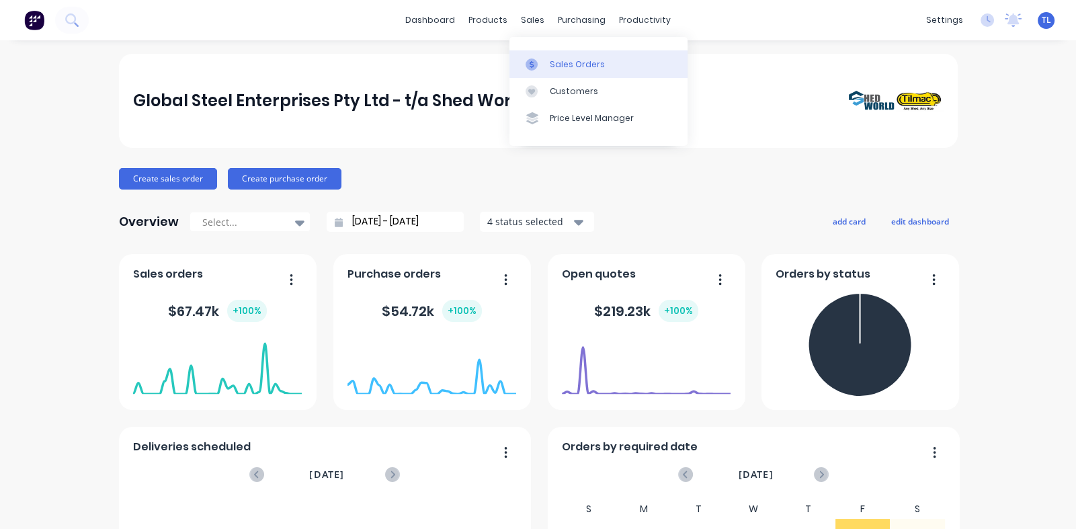
click at [567, 67] on div "Sales Orders" at bounding box center [577, 64] width 55 height 12
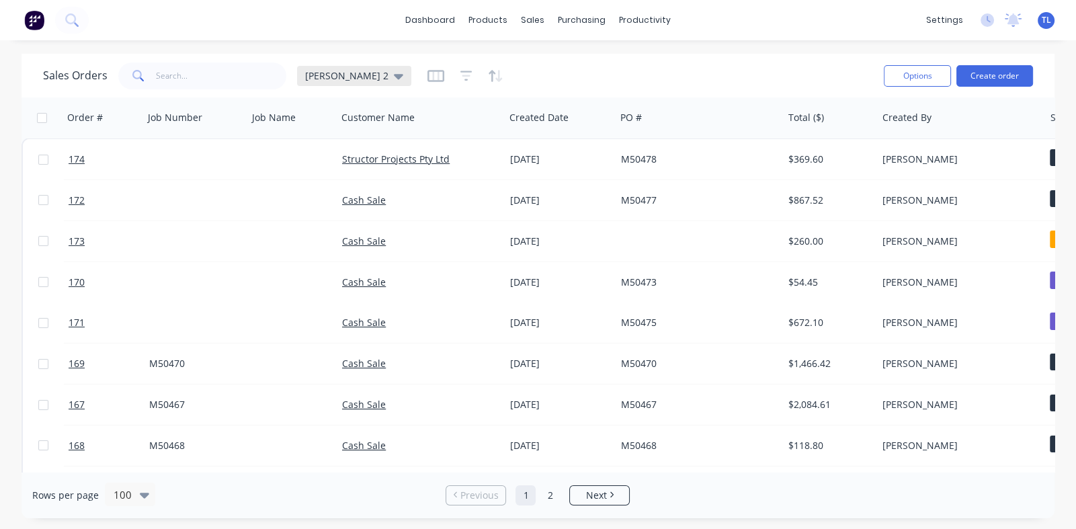
click at [337, 82] on div "Tim 2" at bounding box center [354, 76] width 114 height 20
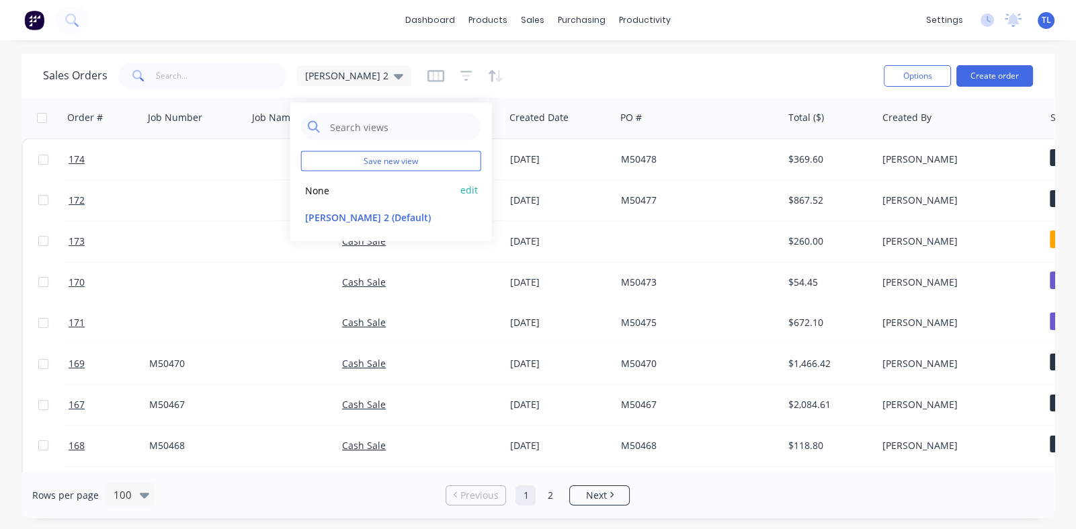
click at [313, 189] on button "None" at bounding box center [377, 189] width 153 height 15
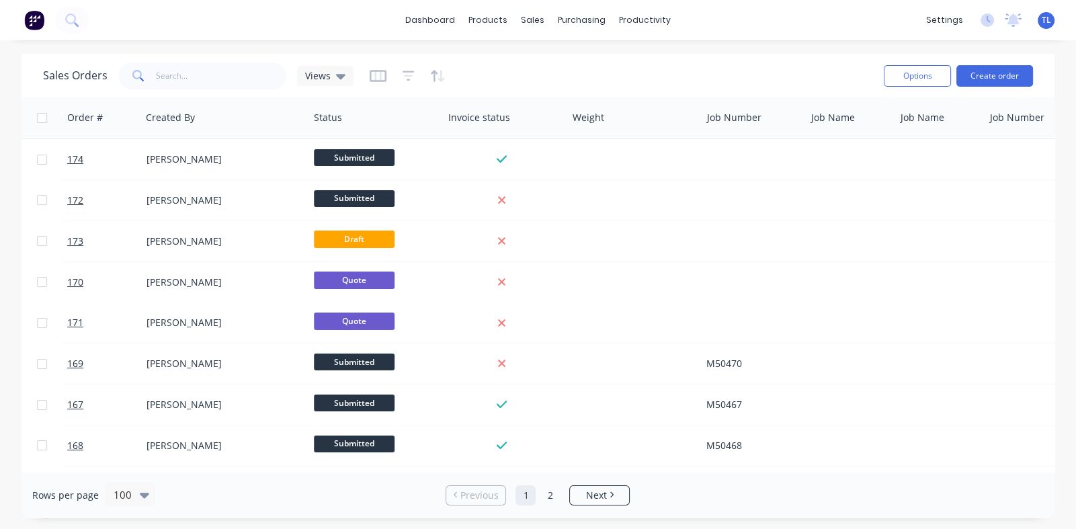
scroll to position [0, 586]
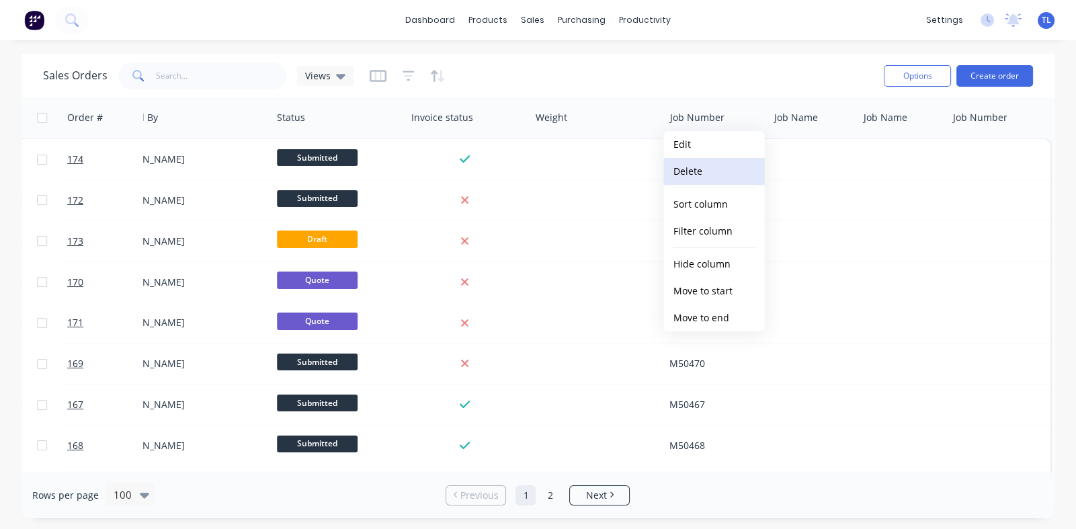
click at [689, 175] on button "Delete" at bounding box center [714, 171] width 101 height 27
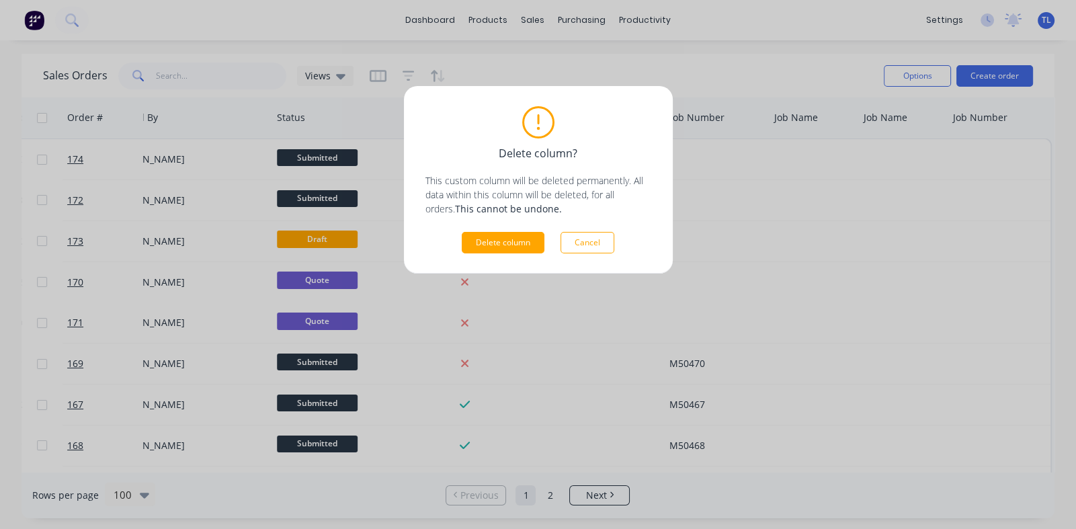
drag, startPoint x: 498, startPoint y: 243, endPoint x: 628, endPoint y: 257, distance: 131.1
click at [498, 243] on button "Delete column" at bounding box center [503, 243] width 83 height 22
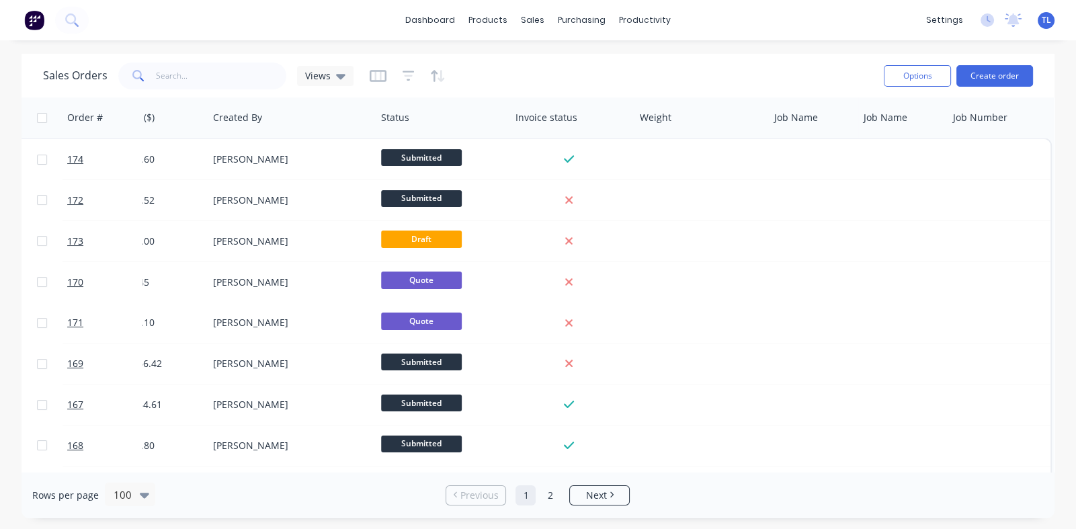
scroll to position [0, 482]
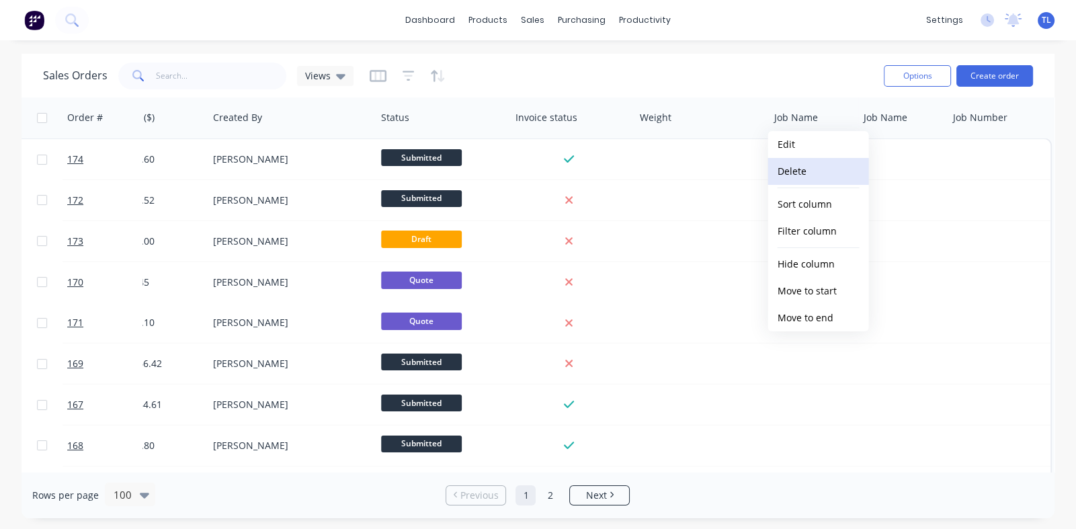
click at [794, 176] on button "Delete" at bounding box center [818, 171] width 101 height 27
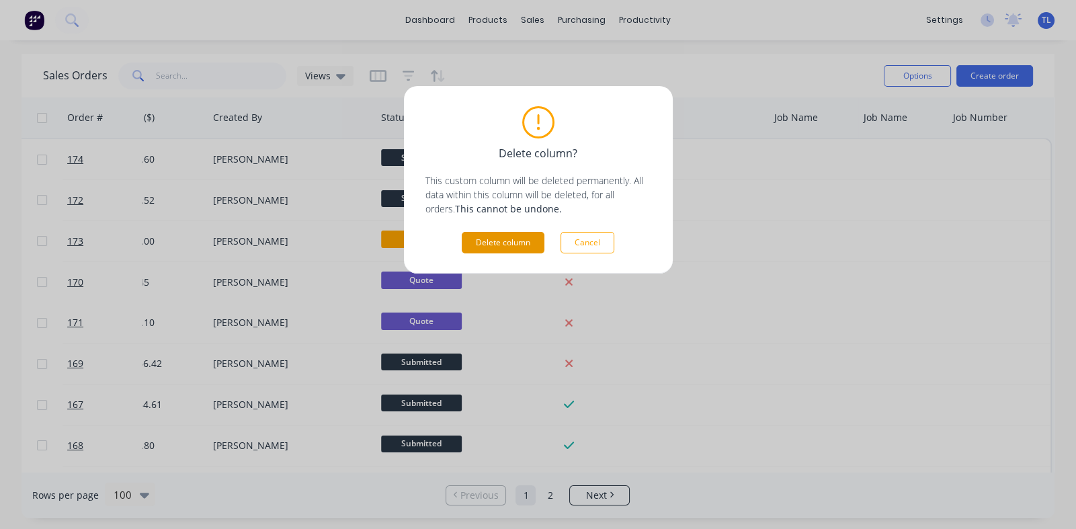
click at [511, 244] on button "Delete column" at bounding box center [503, 243] width 83 height 22
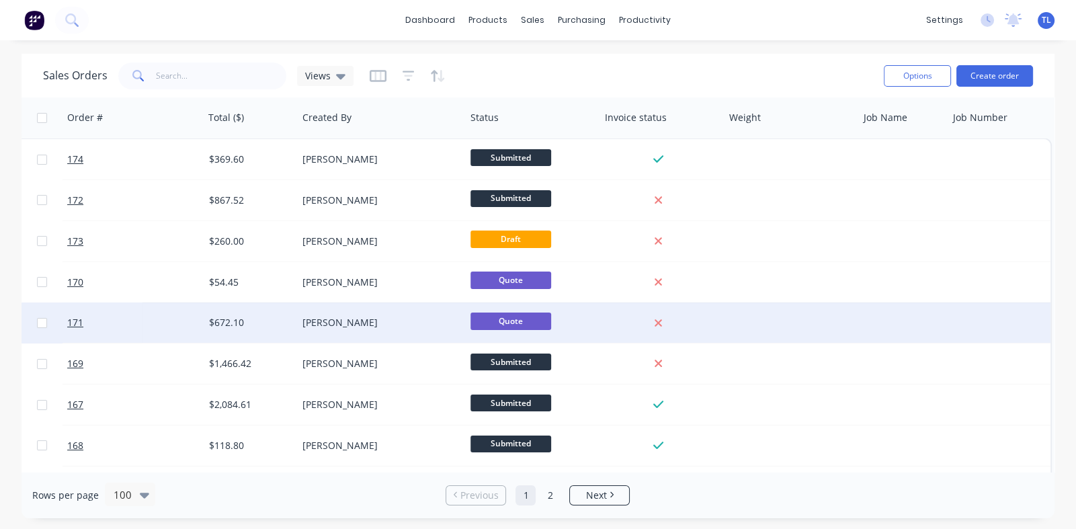
scroll to position [0, 386]
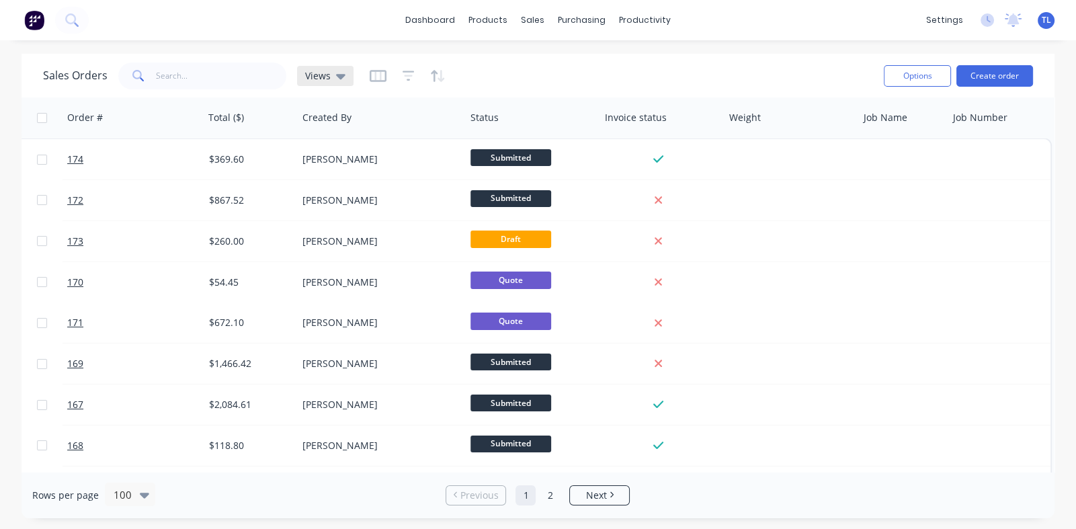
click at [343, 76] on icon at bounding box center [340, 76] width 9 height 15
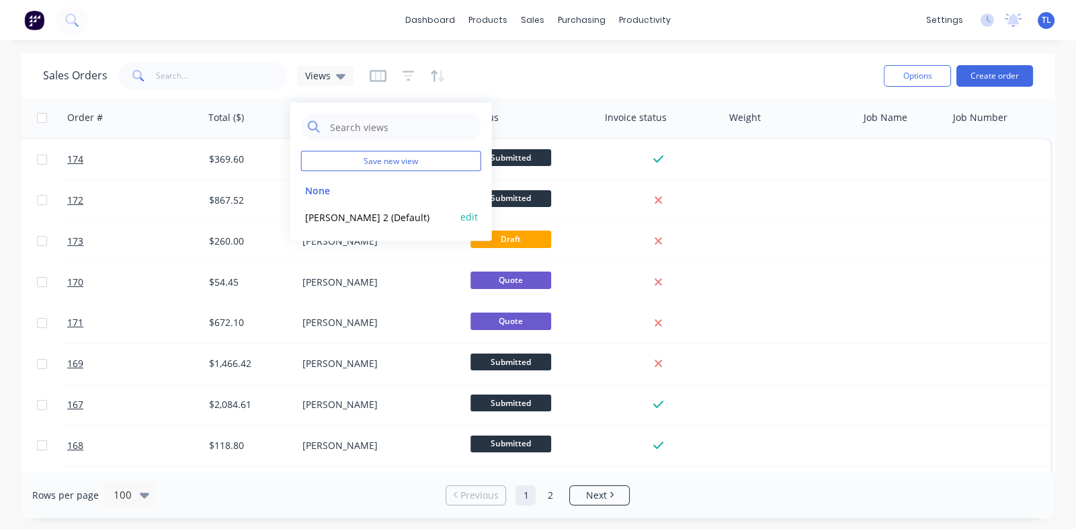
click at [334, 218] on button "Tim 2 (Default)" at bounding box center [377, 216] width 153 height 15
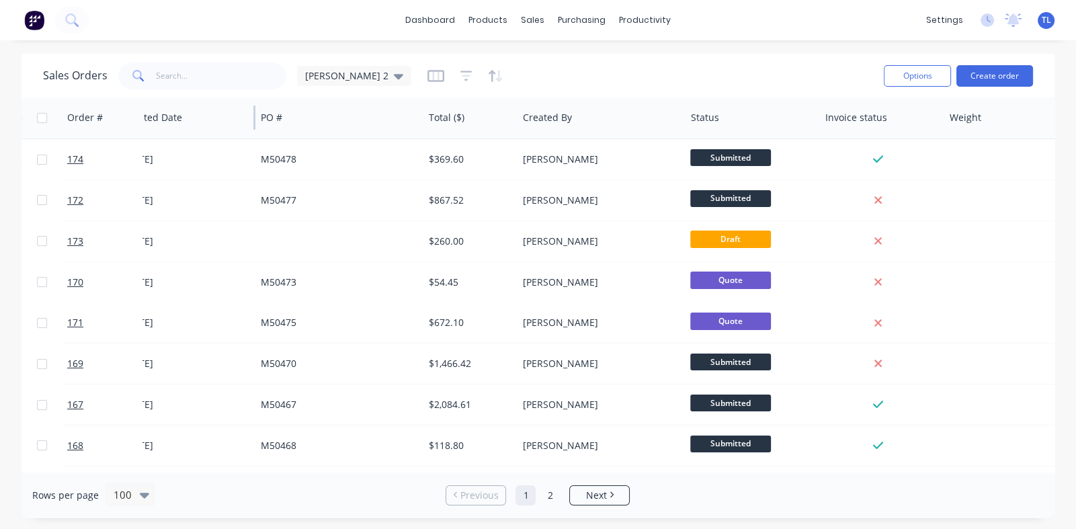
drag, startPoint x: 227, startPoint y: 110, endPoint x: 254, endPoint y: 115, distance: 27.4
click at [254, 115] on div at bounding box center [254, 118] width 2 height 24
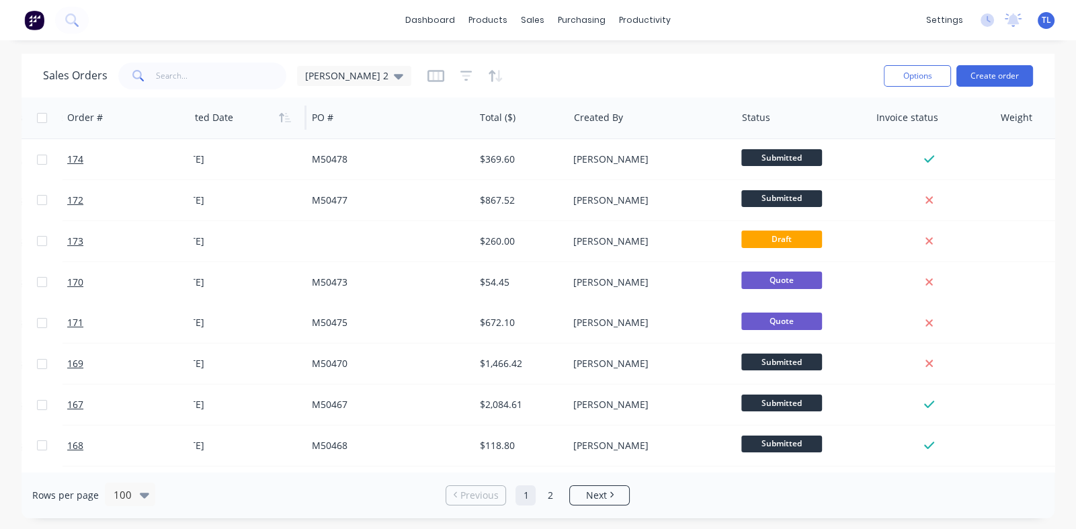
drag, startPoint x: 140, startPoint y: 116, endPoint x: 192, endPoint y: 126, distance: 52.1
click at [192, 126] on div at bounding box center [193, 118] width 2 height 24
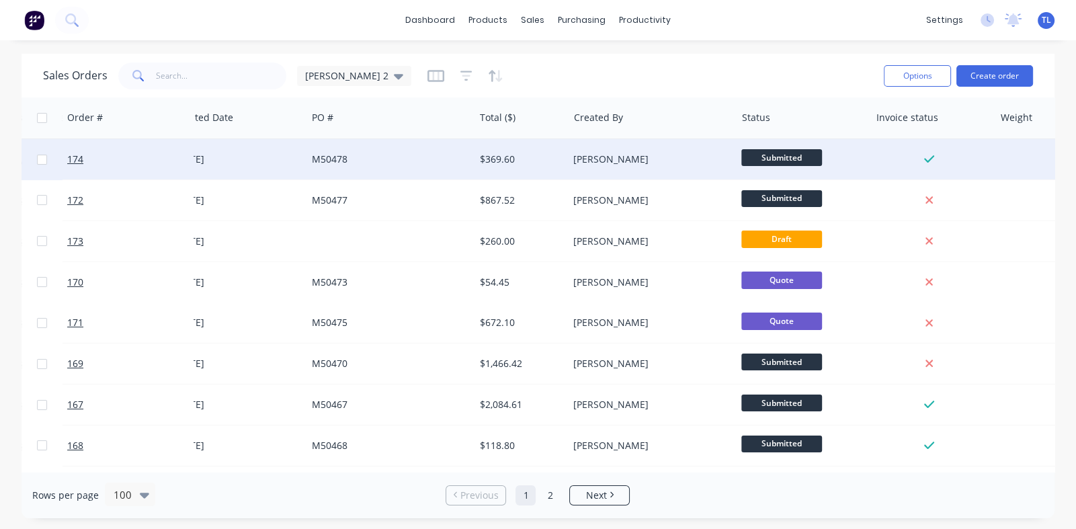
click at [218, 162] on div "22 Aug 2025" at bounding box center [238, 159] width 127 height 13
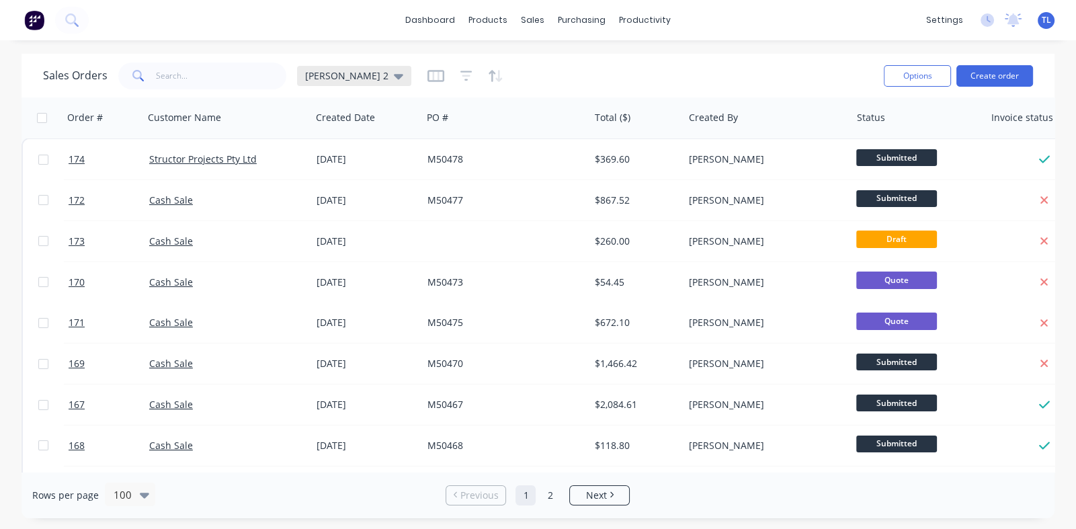
click at [394, 75] on icon at bounding box center [398, 76] width 9 height 5
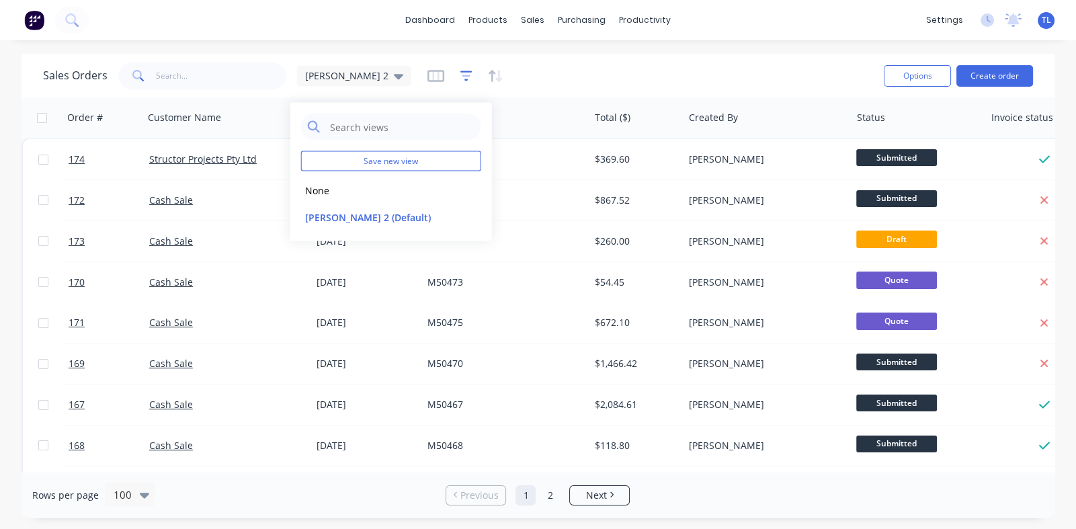
click at [460, 75] on icon "button" at bounding box center [466, 75] width 12 height 13
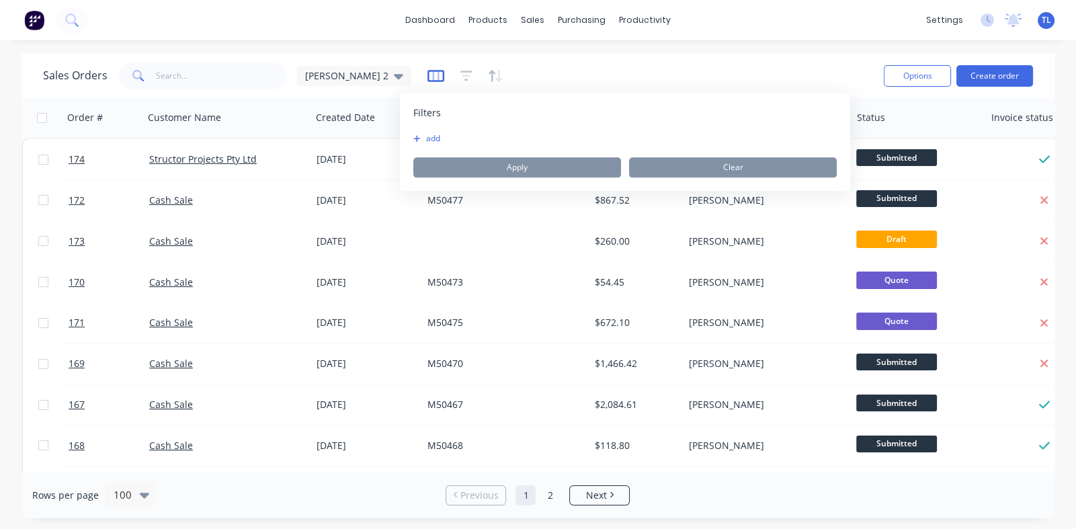
click at [432, 73] on icon "button" at bounding box center [435, 75] width 7 height 9
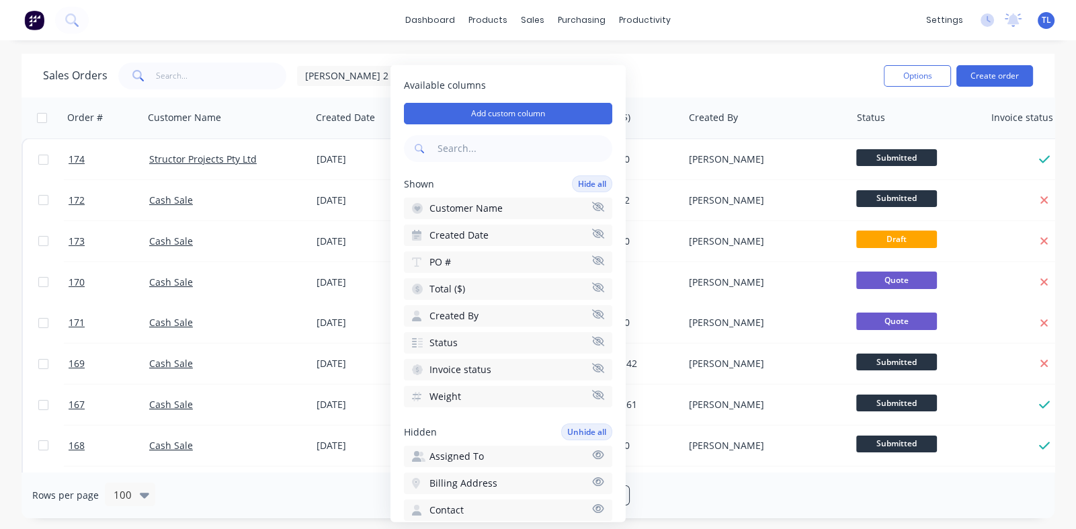
scroll to position [461, 0]
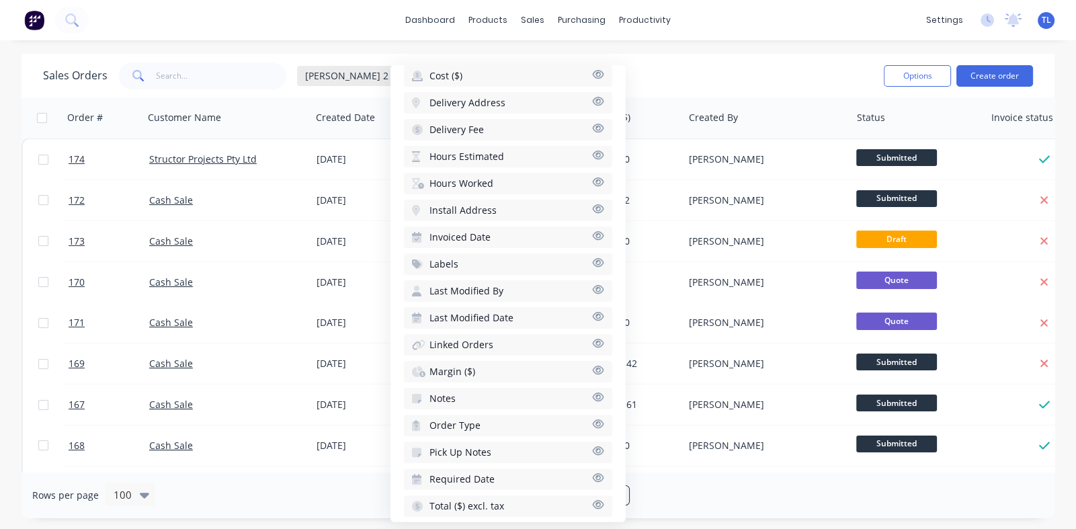
click at [323, 81] on div "Tim 2" at bounding box center [354, 76] width 114 height 20
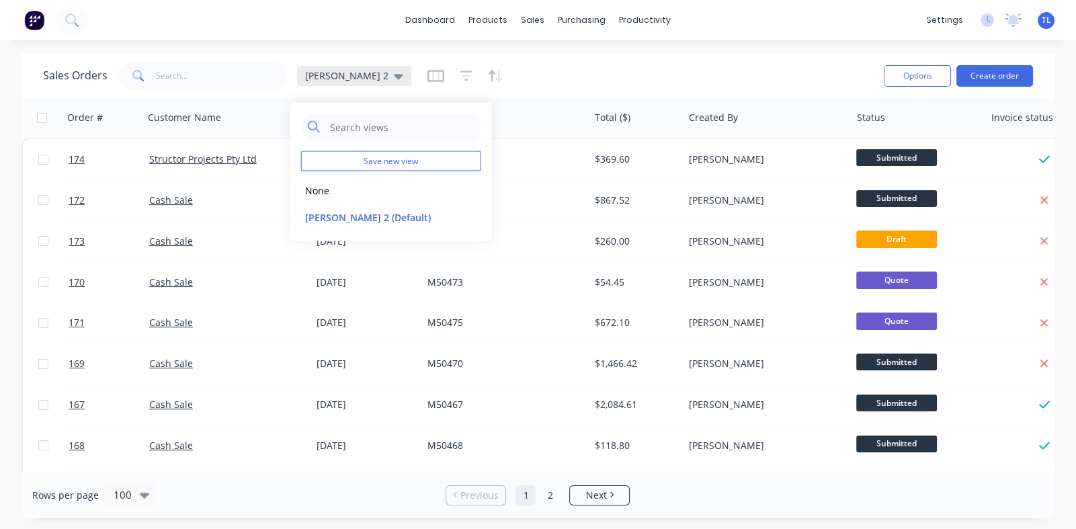
click at [394, 76] on icon at bounding box center [398, 76] width 9 height 5
click at [394, 75] on icon at bounding box center [398, 76] width 9 height 5
click at [317, 189] on button "None" at bounding box center [377, 189] width 153 height 15
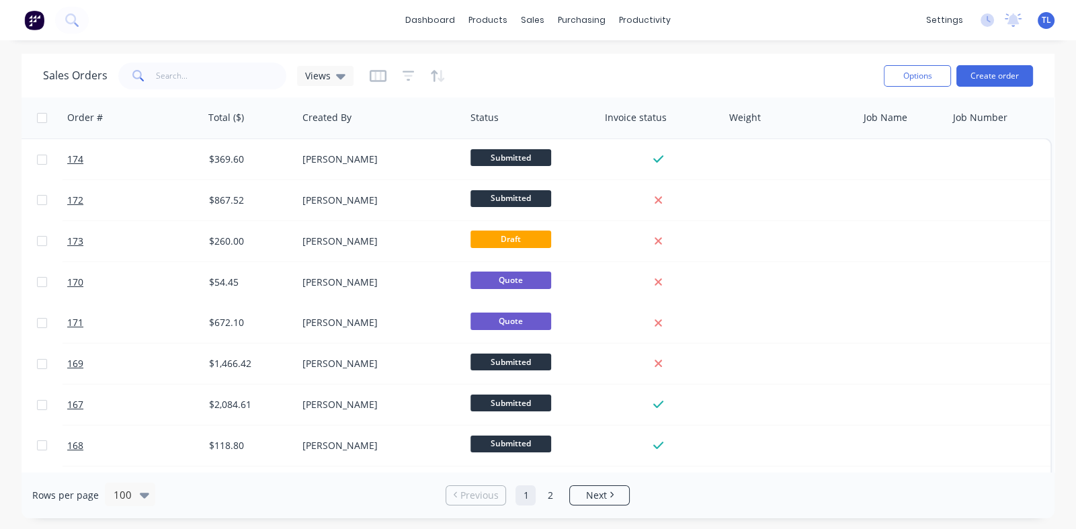
scroll to position [0, 393]
click at [379, 75] on icon "button" at bounding box center [377, 75] width 7 height 9
click at [337, 75] on icon at bounding box center [340, 76] width 9 height 5
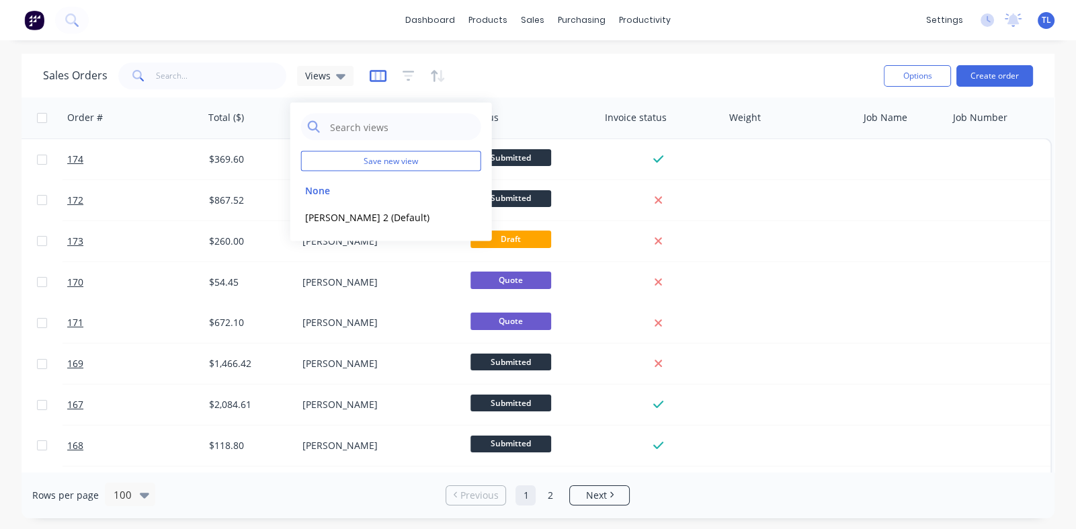
click at [376, 71] on icon "button" at bounding box center [378, 76] width 17 height 12
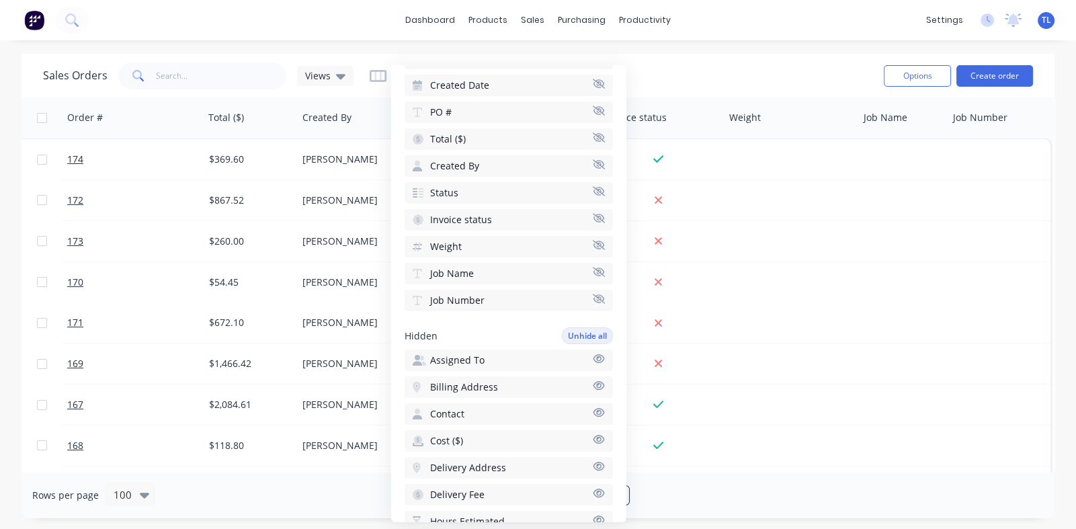
scroll to position [268, 0]
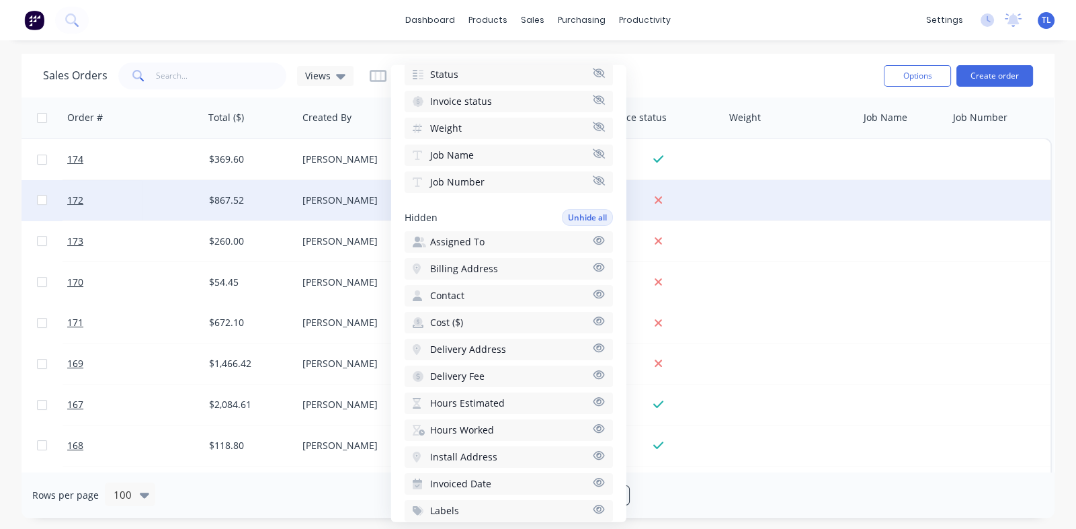
click at [723, 206] on div at bounding box center [790, 200] width 134 height 40
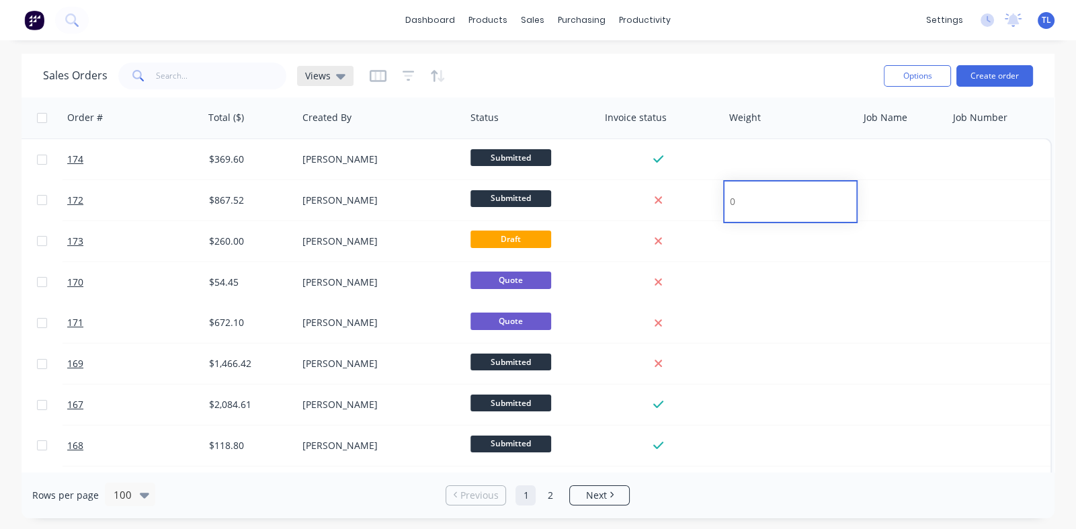
click at [336, 71] on icon at bounding box center [340, 76] width 9 height 15
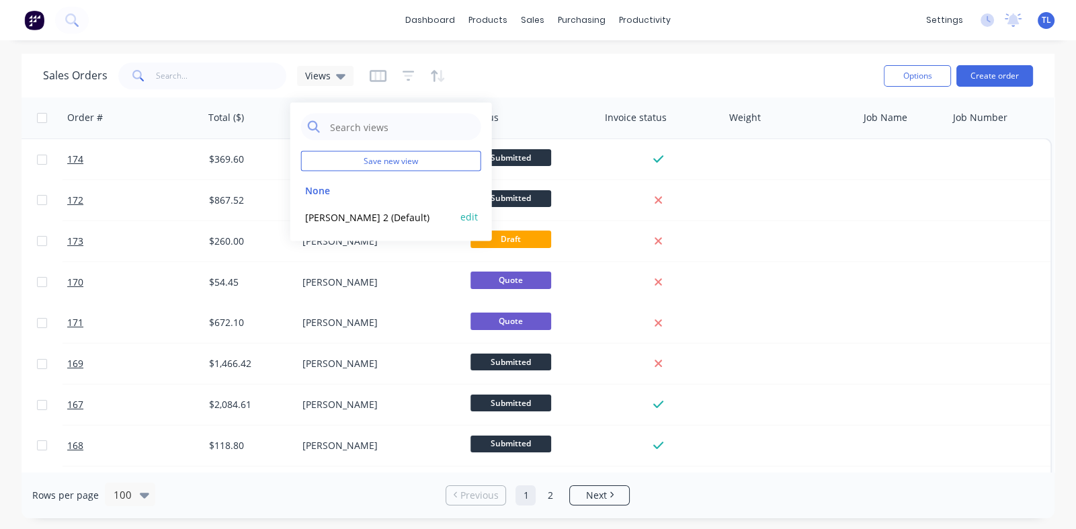
click at [335, 212] on button "Tim 2 (Default)" at bounding box center [377, 216] width 153 height 15
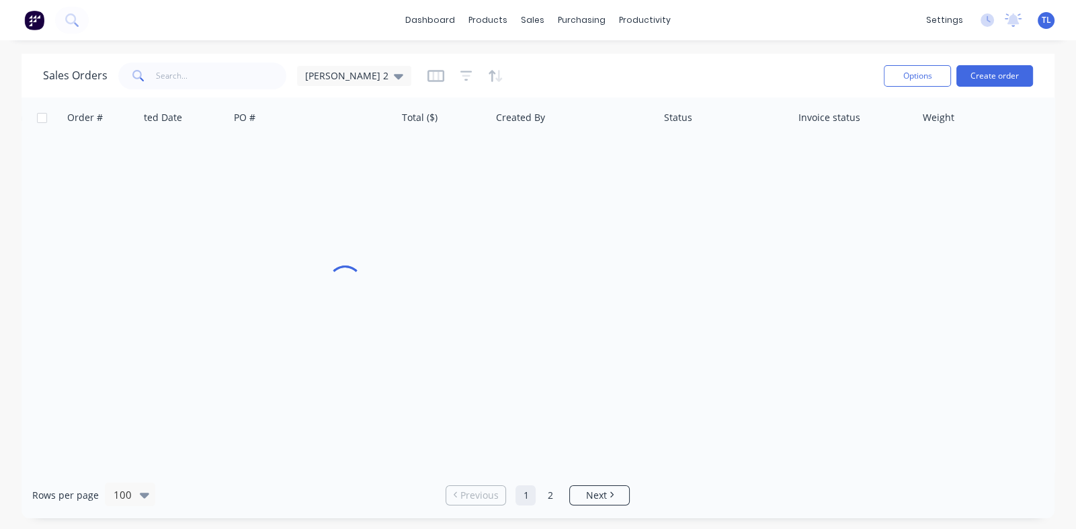
scroll to position [0, 193]
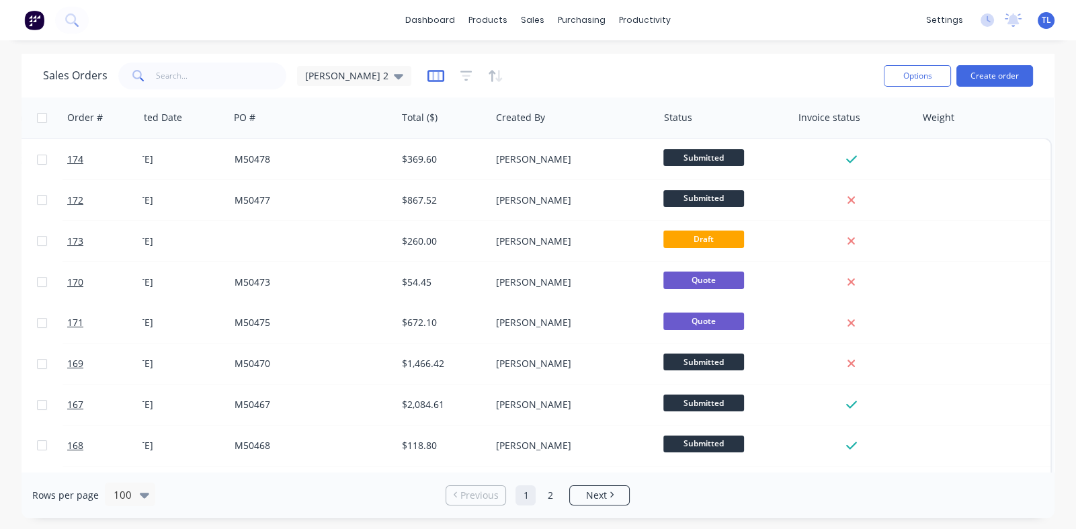
click at [427, 73] on icon "button" at bounding box center [435, 75] width 17 height 13
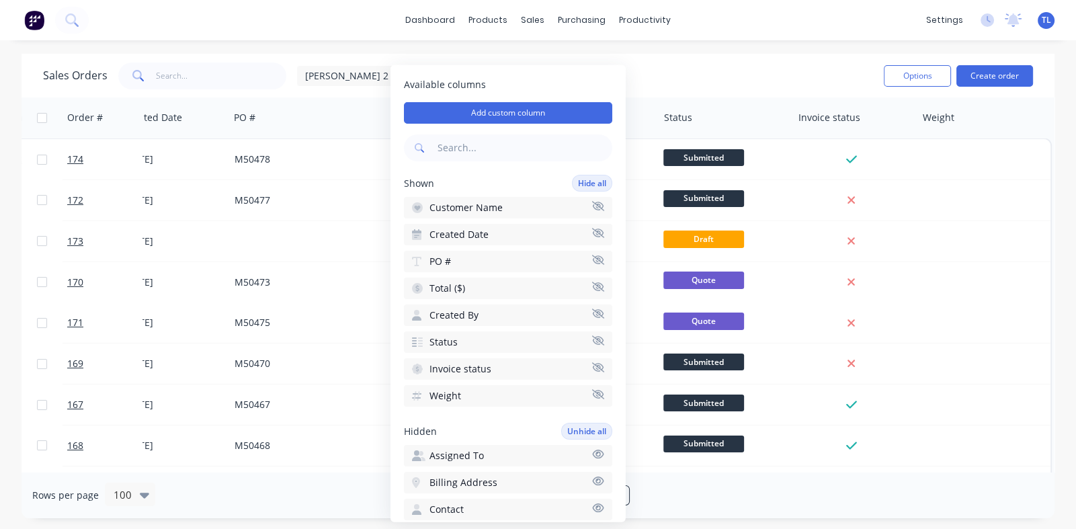
scroll to position [0, 0]
click at [1044, 21] on span "TL" at bounding box center [1046, 20] width 9 height 12
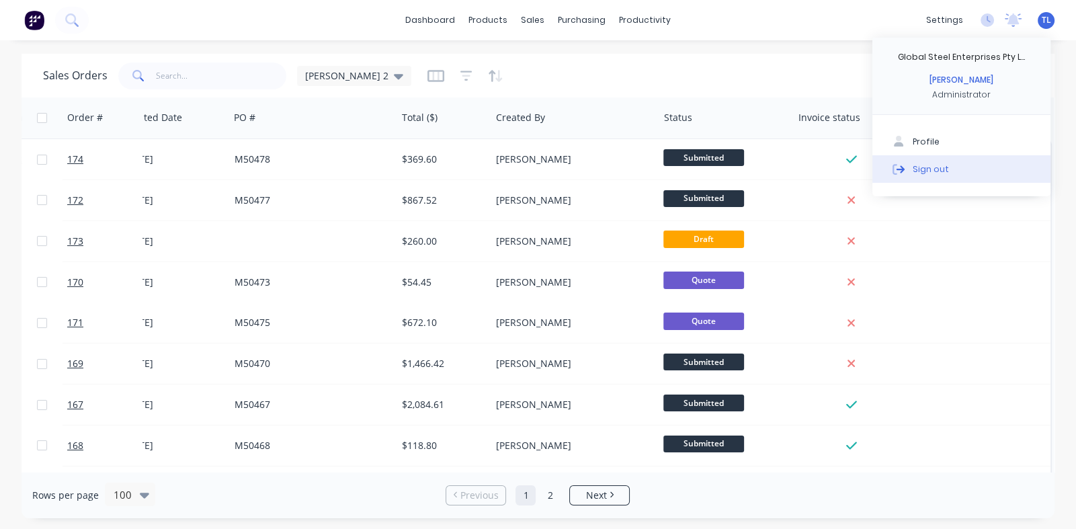
click at [917, 168] on div "Sign out" at bounding box center [931, 169] width 36 height 12
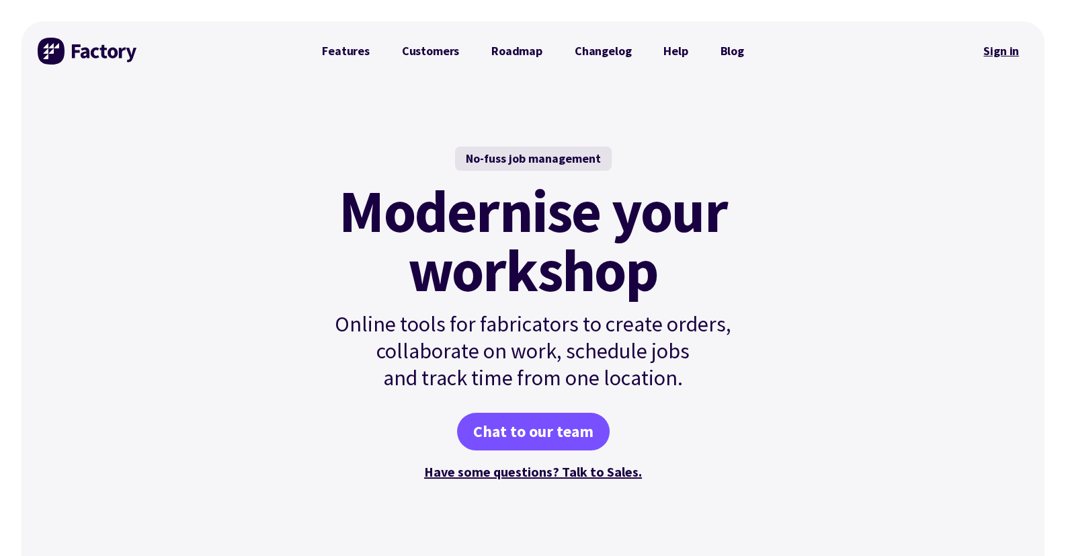
click at [1013, 48] on link "Sign in" at bounding box center [1001, 51] width 54 height 31
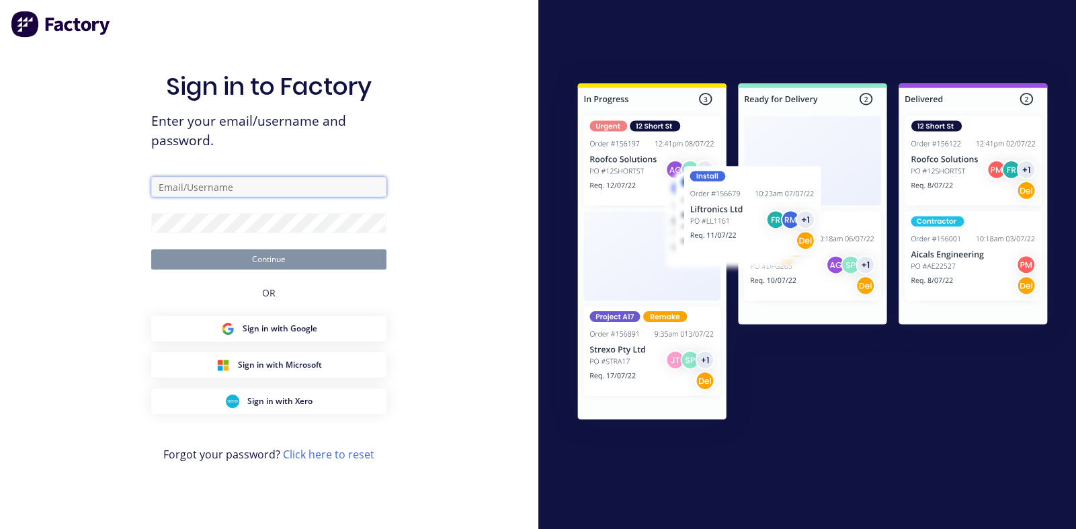
click at [294, 182] on input "text" at bounding box center [268, 187] width 235 height 20
type input "tim.lockrey@shedworld.net.au"
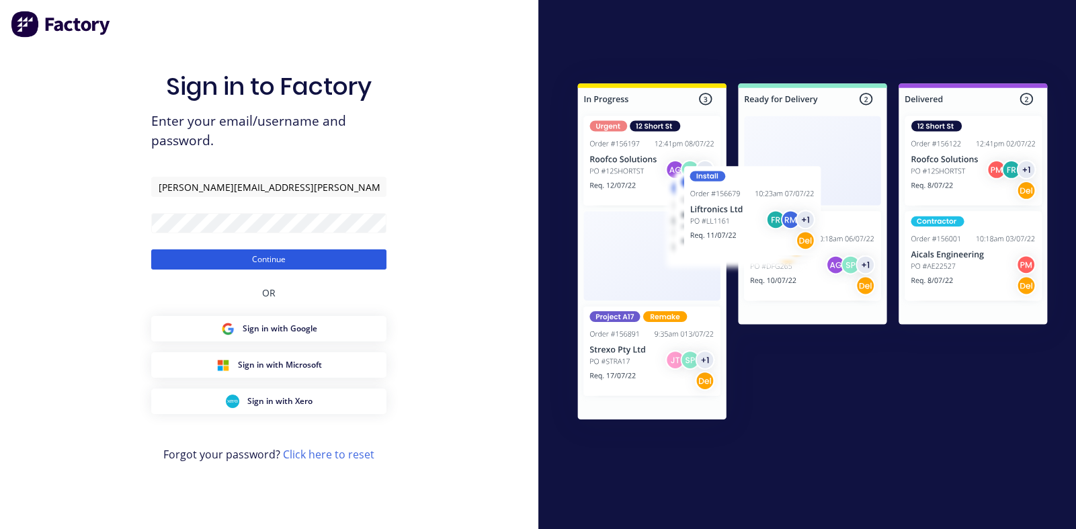
click at [263, 258] on button "Continue" at bounding box center [268, 259] width 235 height 20
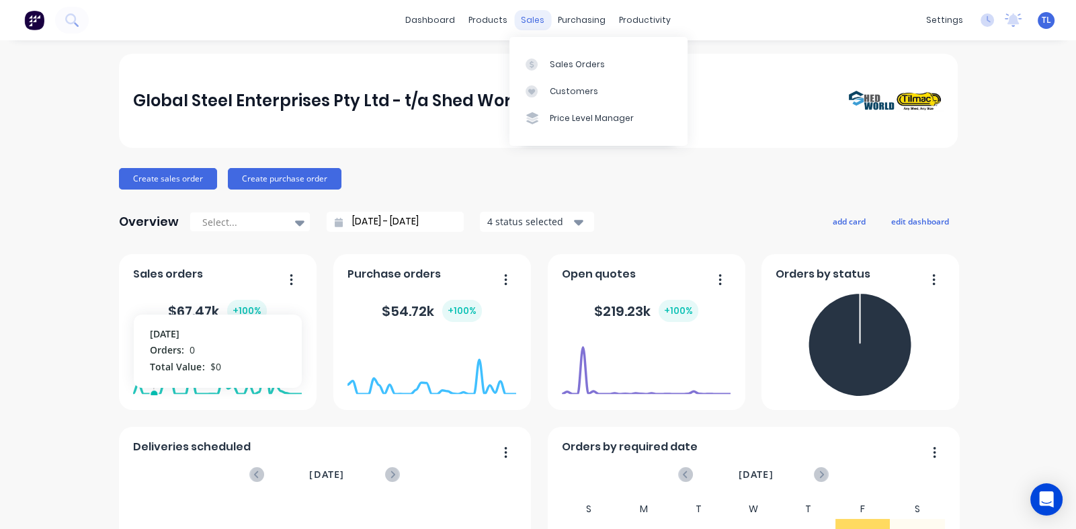
click at [524, 14] on div "sales" at bounding box center [532, 20] width 37 height 20
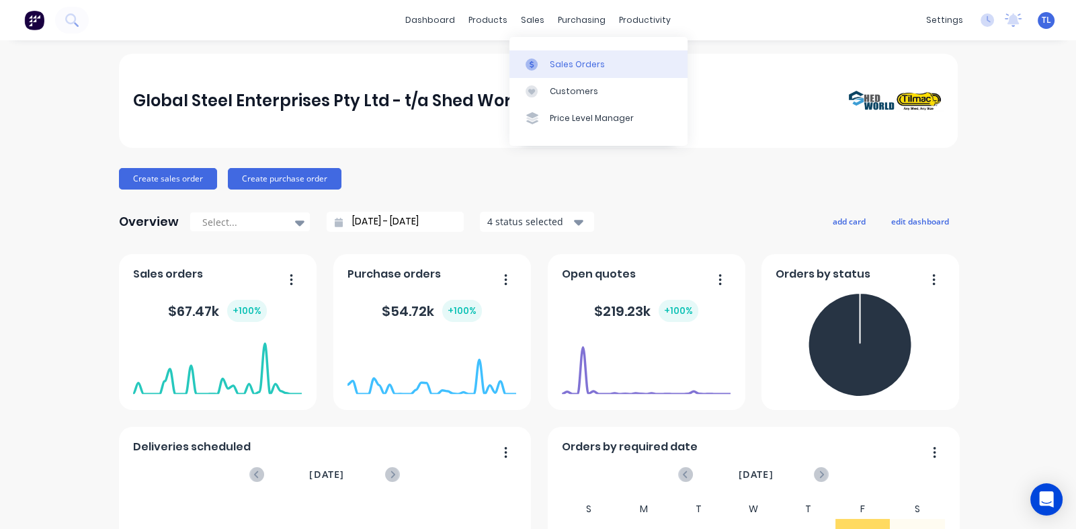
click at [545, 58] on div at bounding box center [535, 64] width 20 height 12
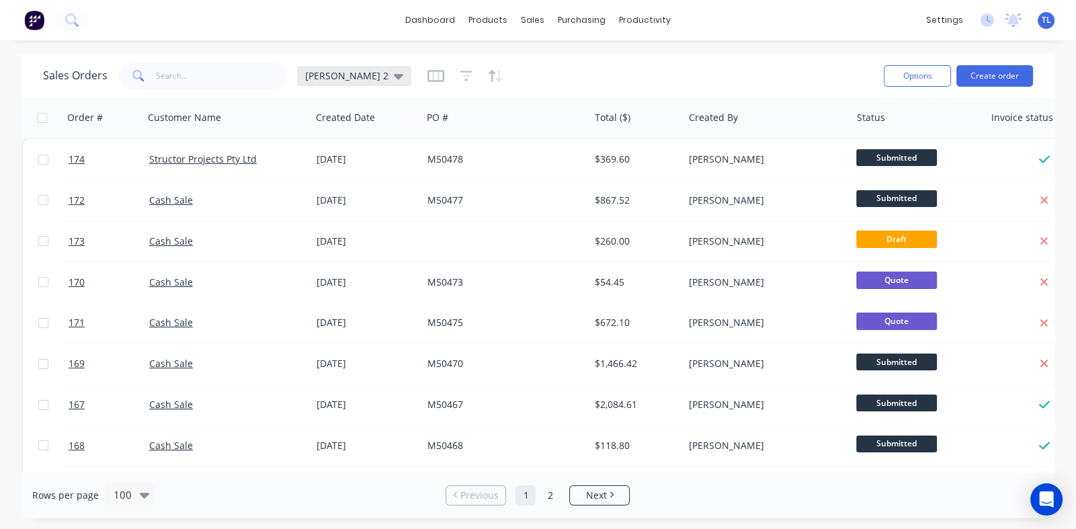
click at [394, 75] on icon at bounding box center [398, 76] width 9 height 5
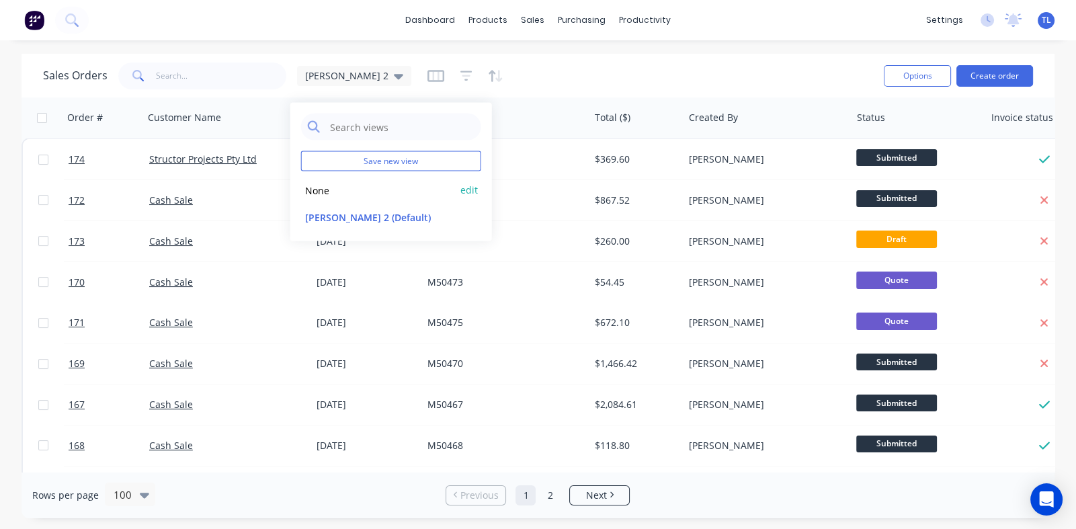
click at [321, 192] on button "None" at bounding box center [377, 189] width 153 height 15
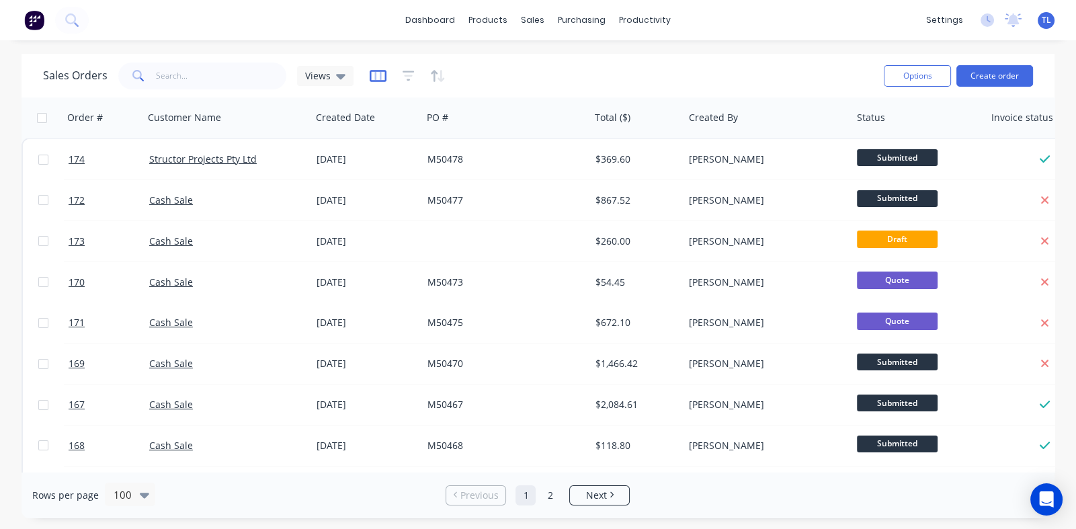
click at [374, 75] on icon "button" at bounding box center [377, 75] width 7 height 9
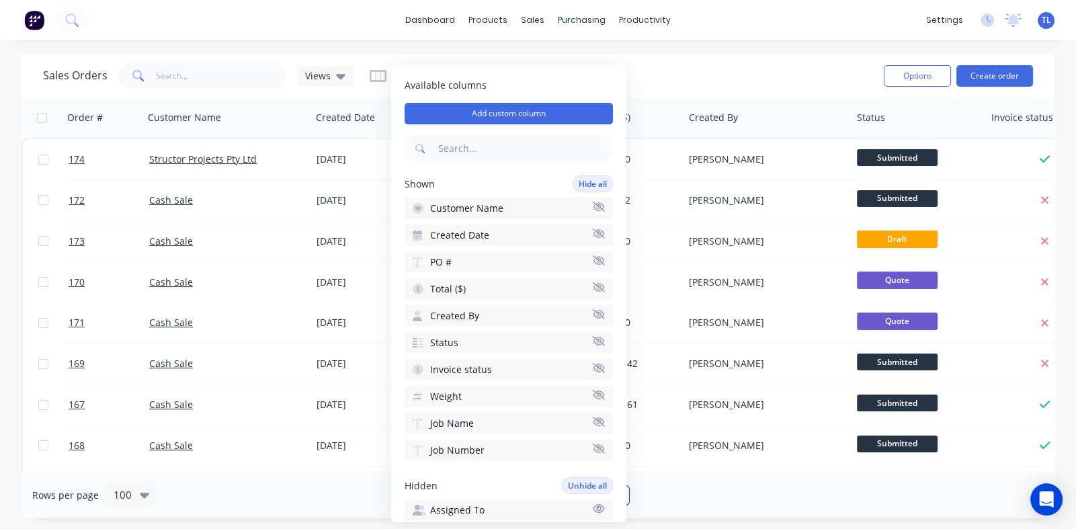
click at [781, 85] on div "Sales Orders Views" at bounding box center [458, 75] width 830 height 33
